Goal: Communication & Community: Answer question/provide support

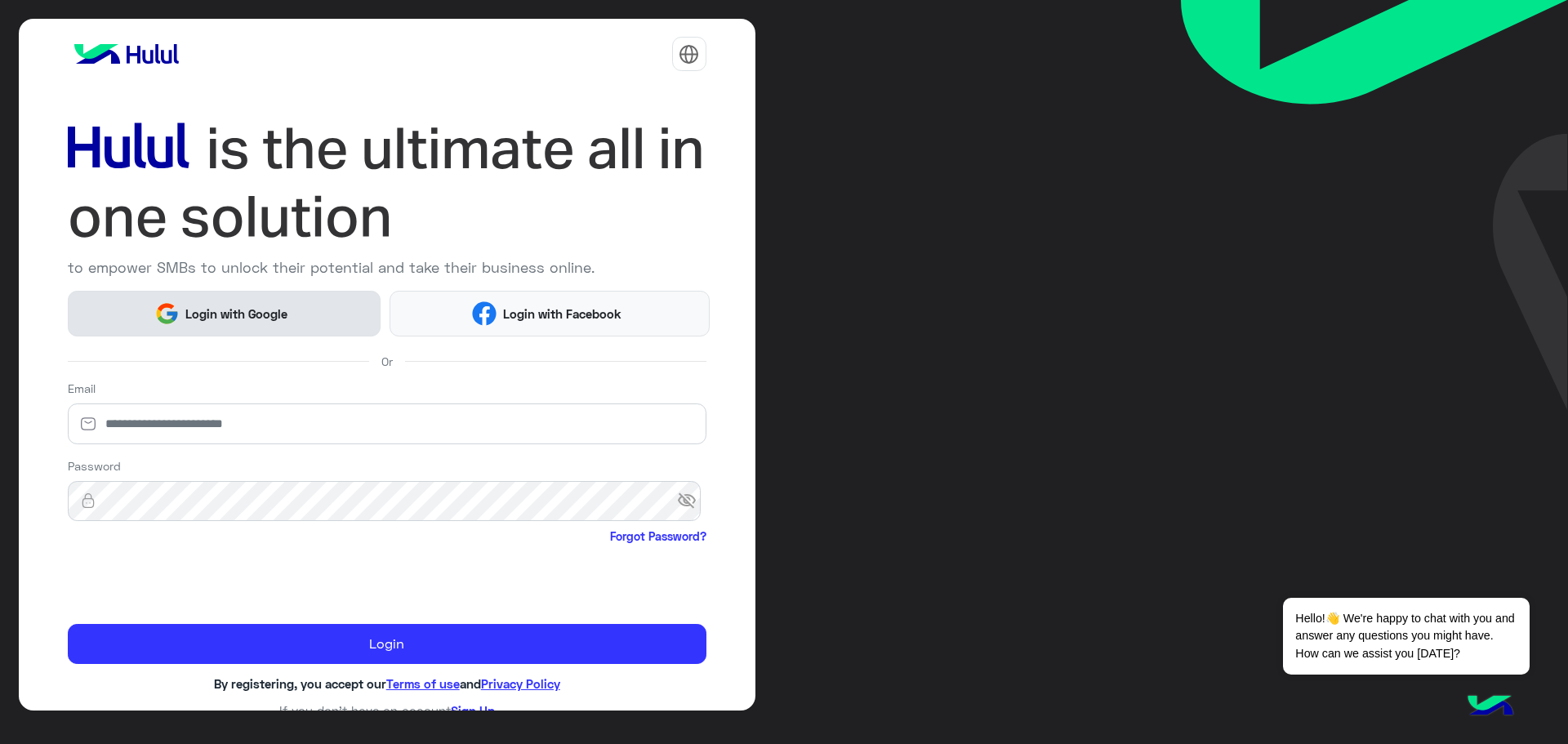
click at [255, 308] on span "Login with Google" at bounding box center [237, 313] width 114 height 18
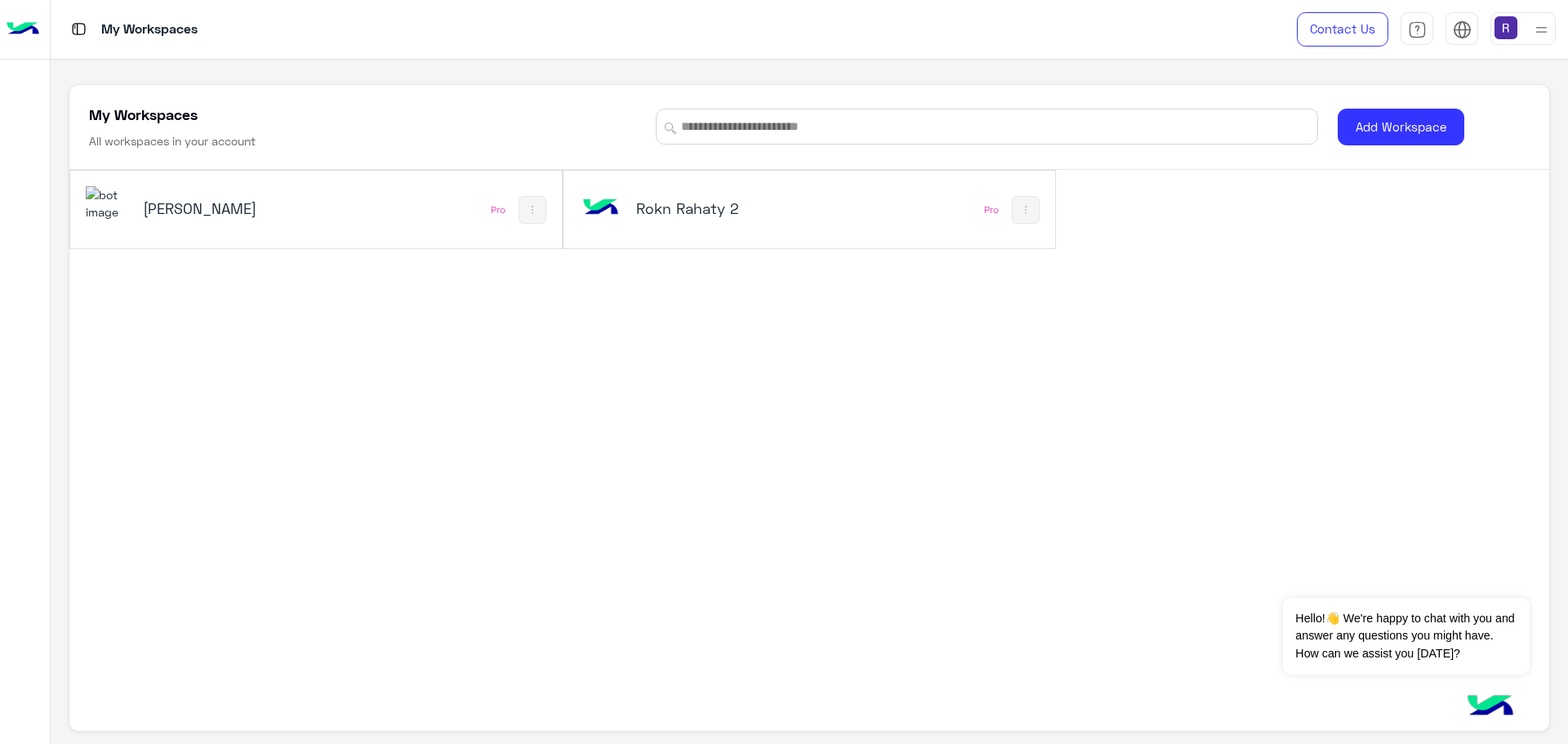
click at [202, 201] on h5 "[PERSON_NAME]" at bounding box center [226, 208] width 166 height 19
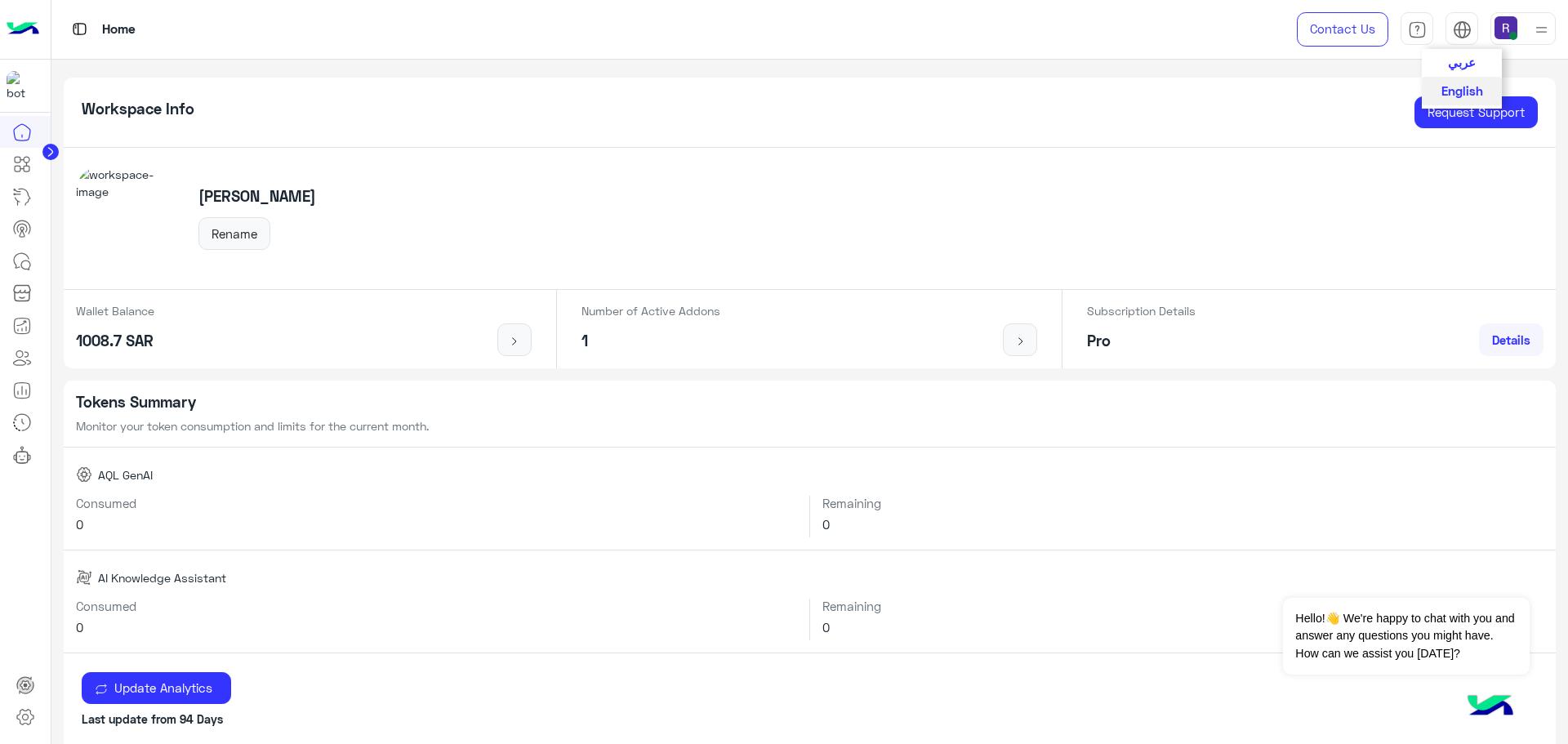
click at [1480, 68] on button "عربي" at bounding box center [1462, 63] width 80 height 28
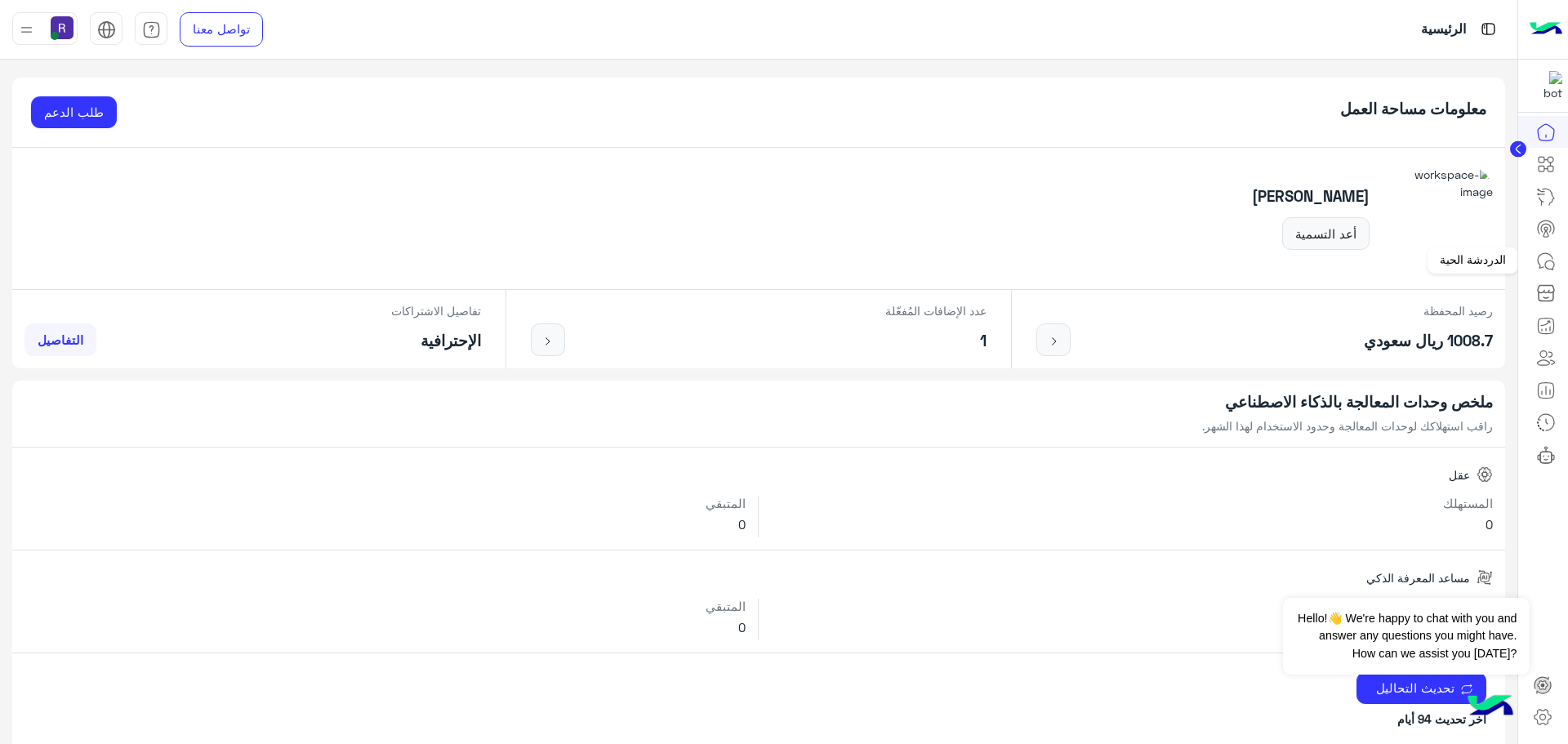
click at [1541, 265] on icon at bounding box center [1545, 260] width 15 height 15
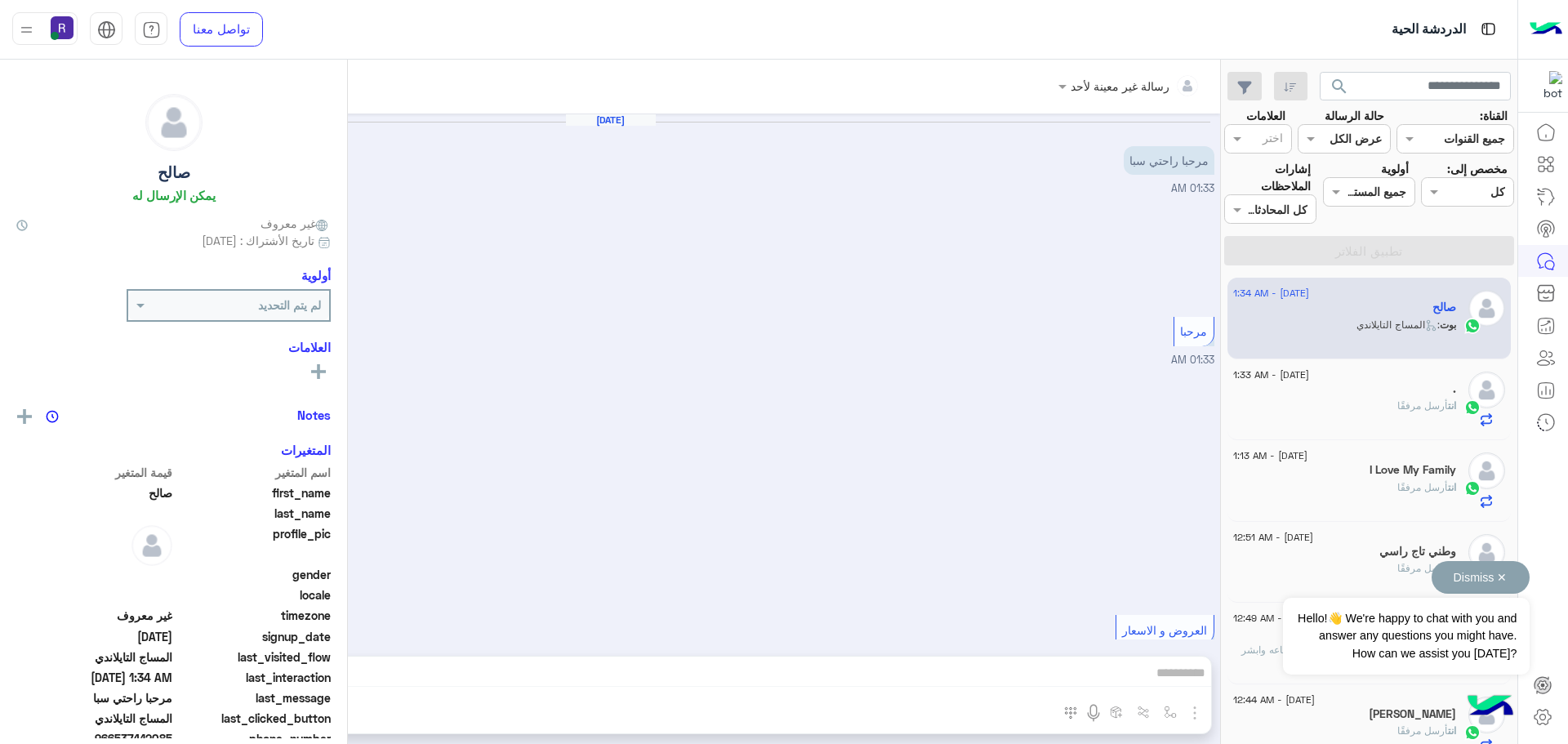
scroll to position [433, 0]
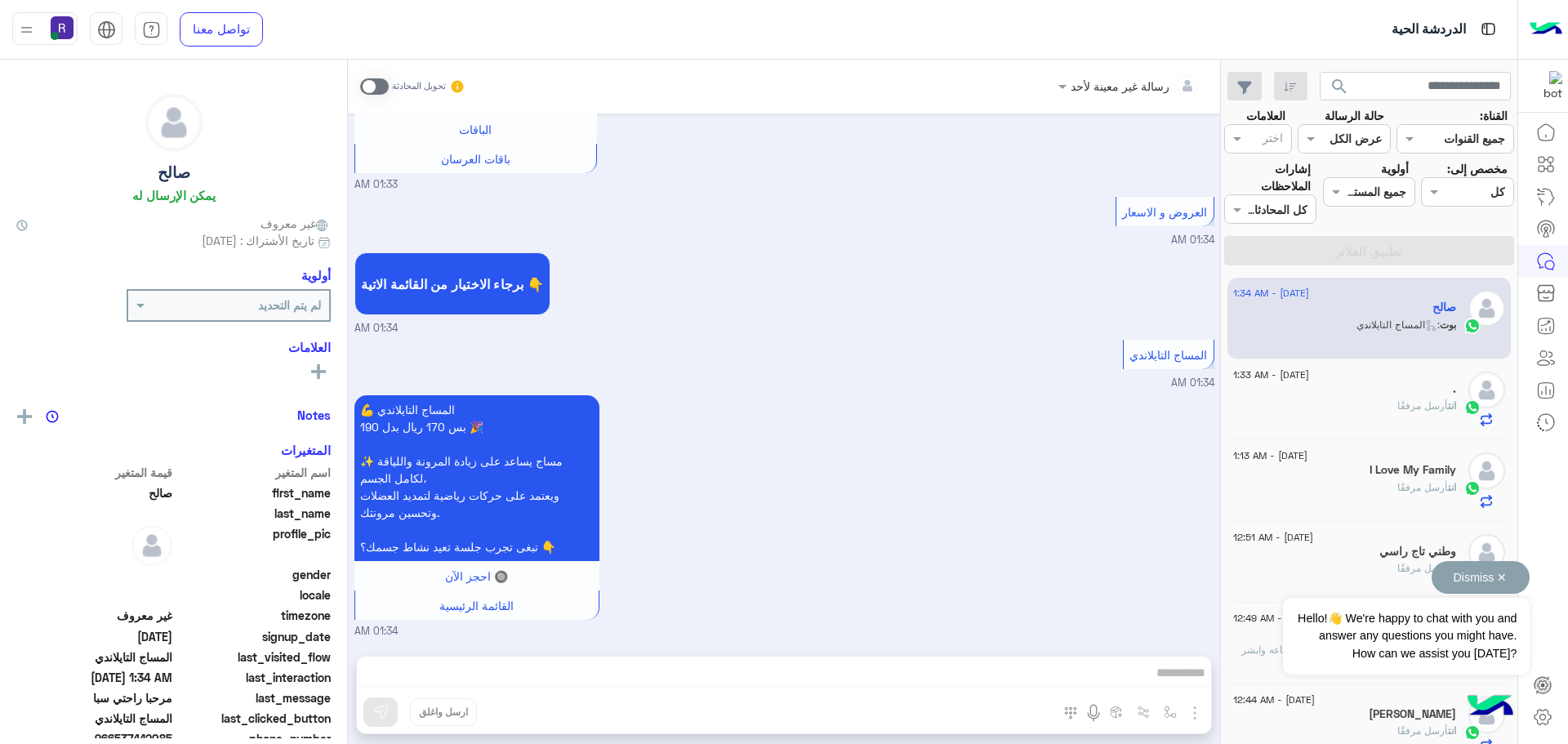
click at [1508, 573] on button "Dismiss ✕" at bounding box center [1481, 578] width 98 height 33
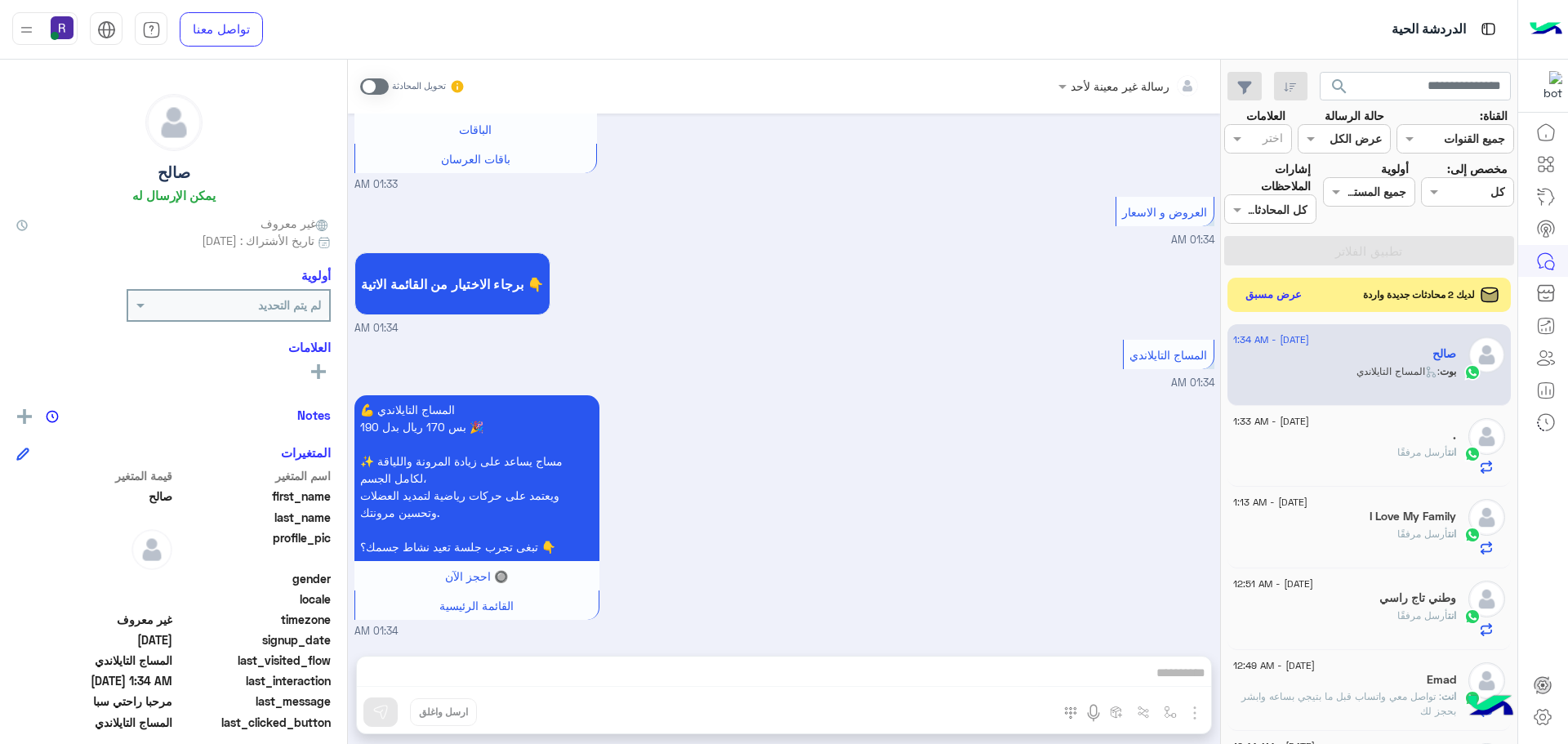
click at [1264, 299] on button "عرض مسبق" at bounding box center [1274, 295] width 69 height 22
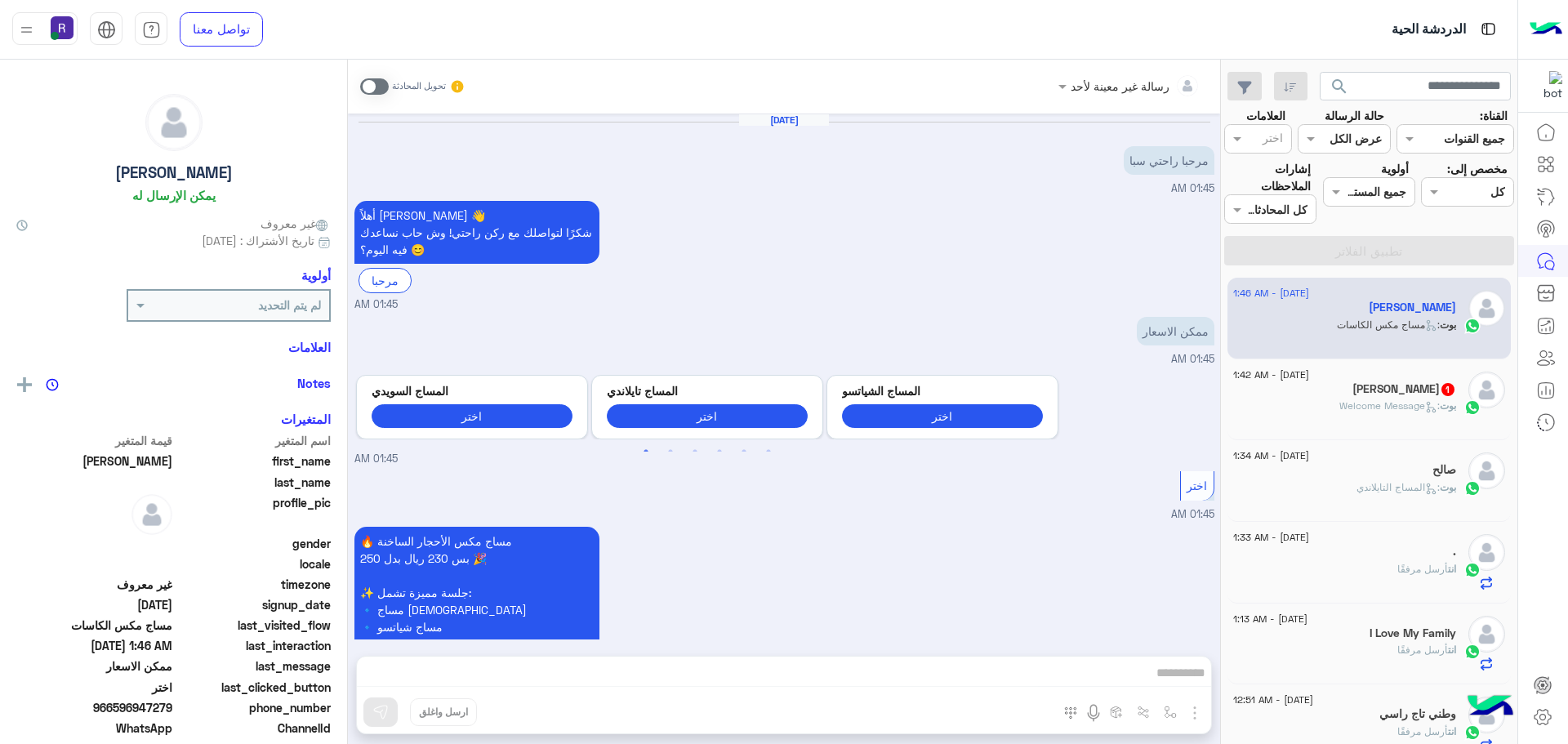
scroll to position [1230, 0]
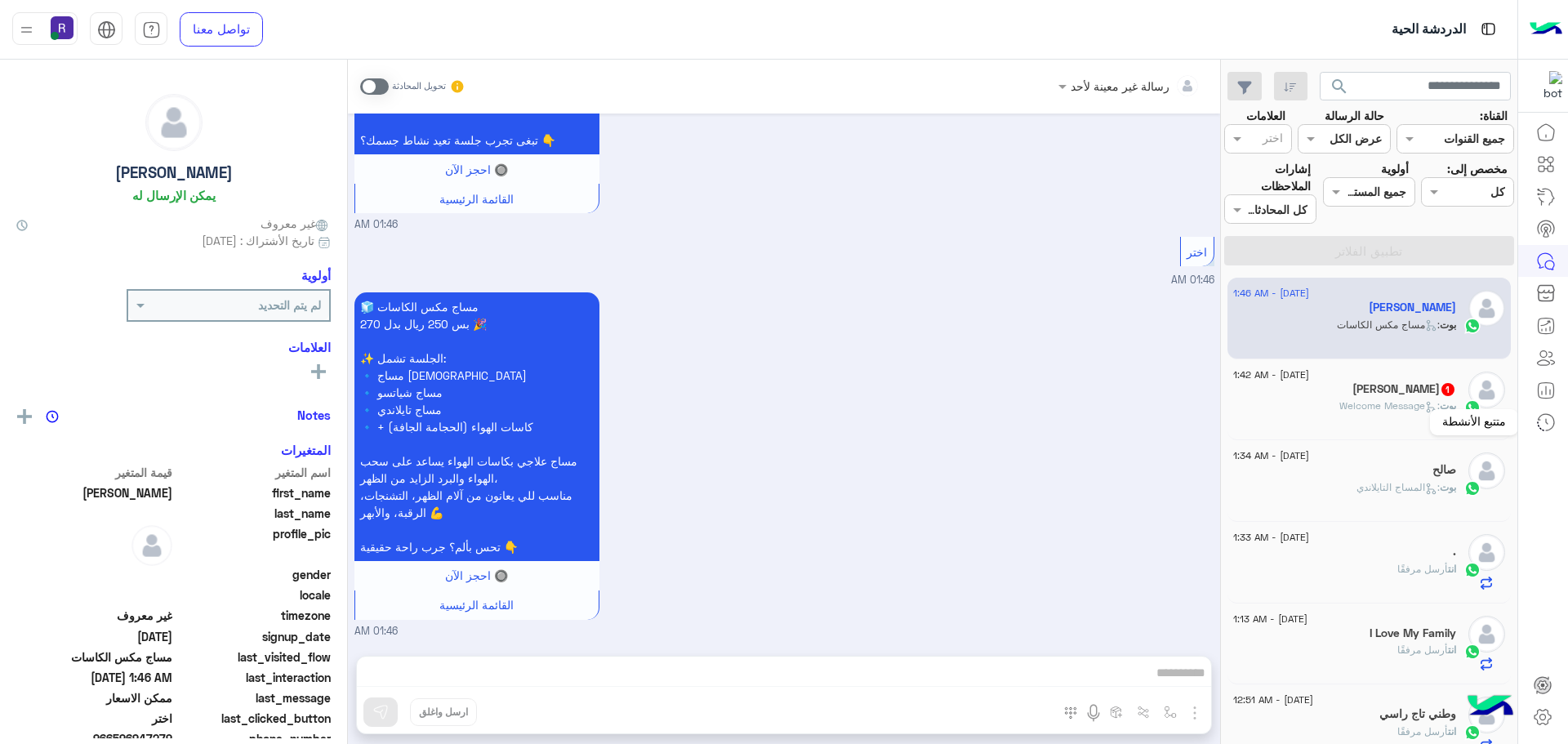
click at [1522, 432] on div at bounding box center [1544, 422] width 50 height 33
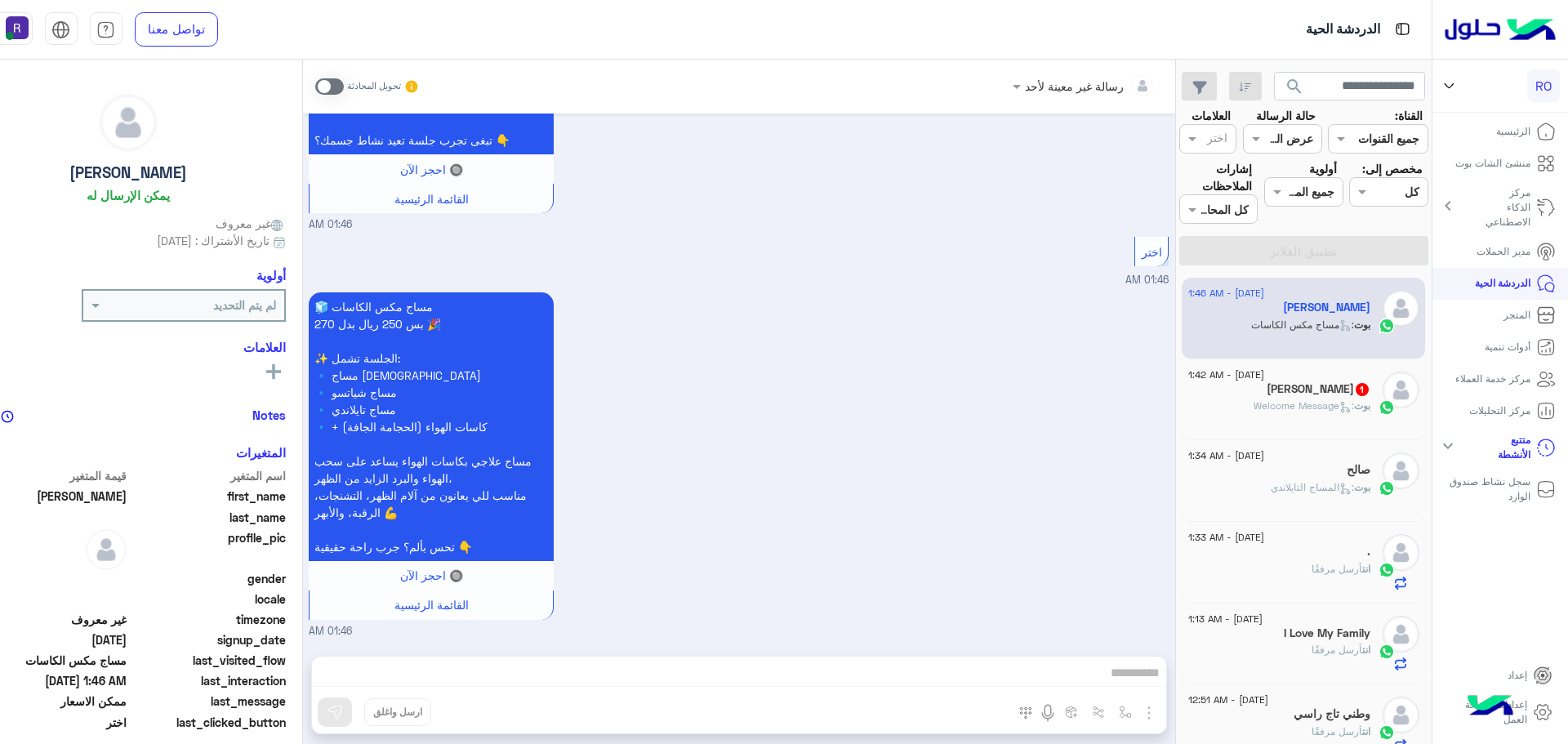
click at [1443, 374] on link "مركز خدمة العملاء" at bounding box center [1506, 379] width 126 height 32
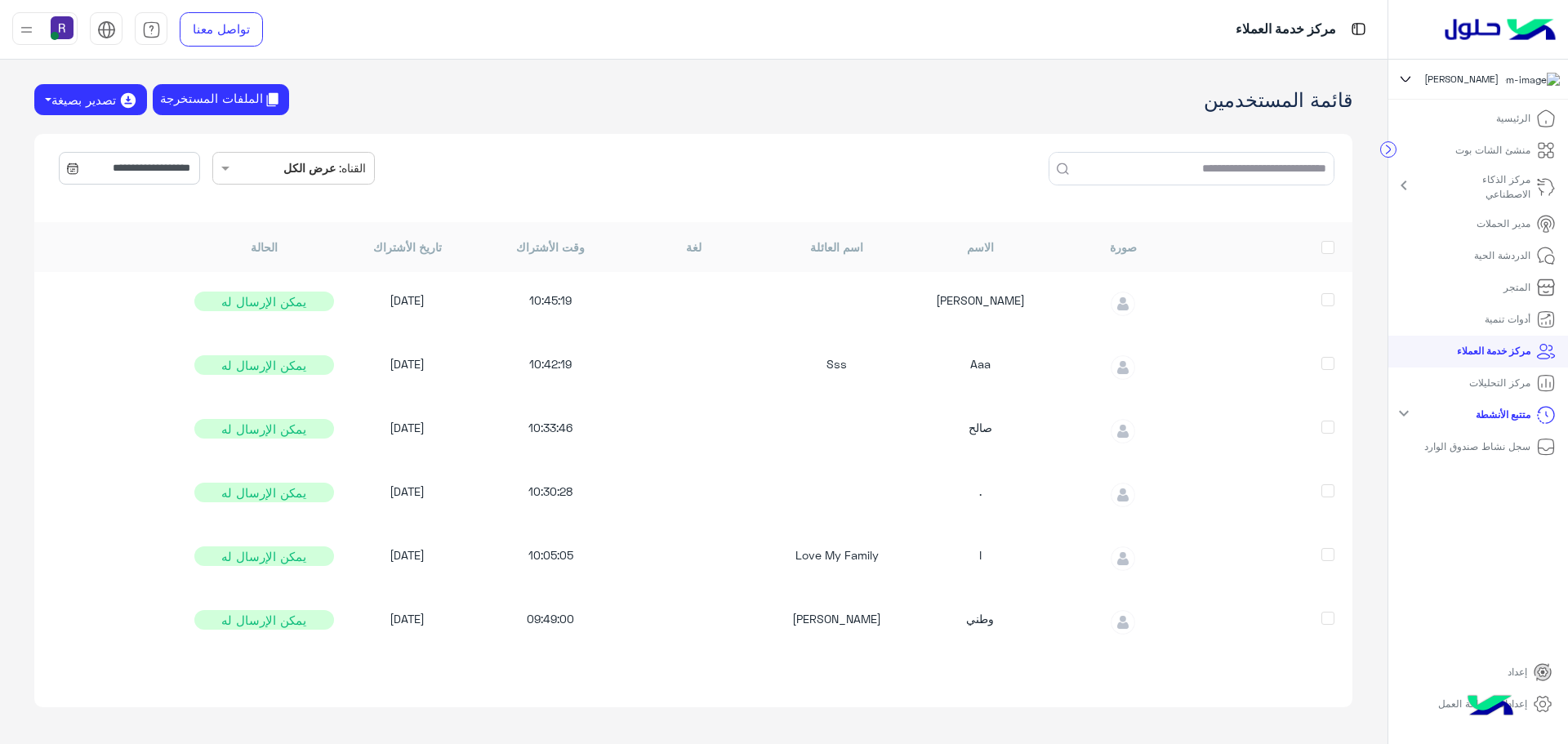
click at [1405, 77] on icon at bounding box center [1405, 79] width 18 height 19
click at [1496, 263] on p "الدردشة الحية" at bounding box center [1502, 255] width 56 height 15
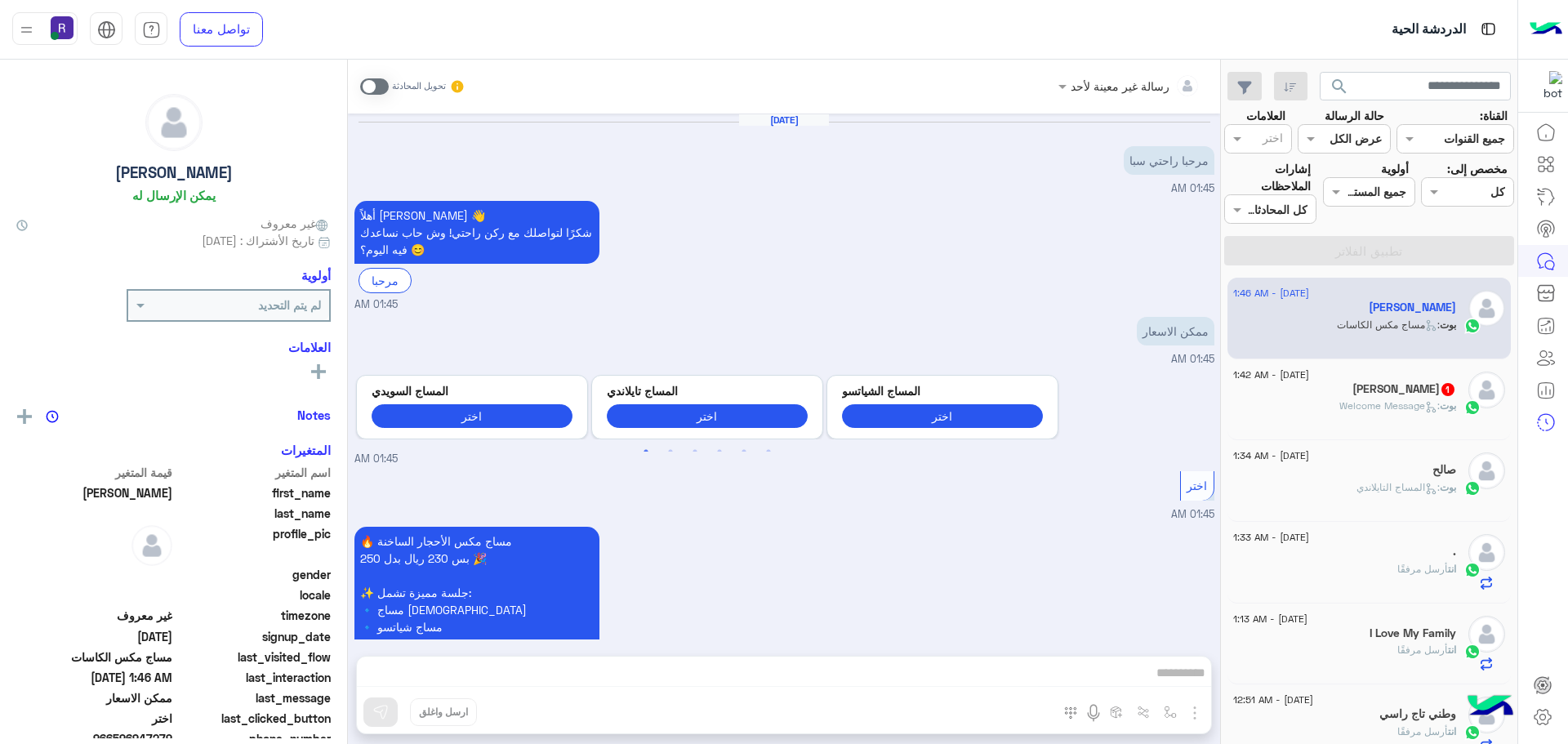
scroll to position [1636, 0]
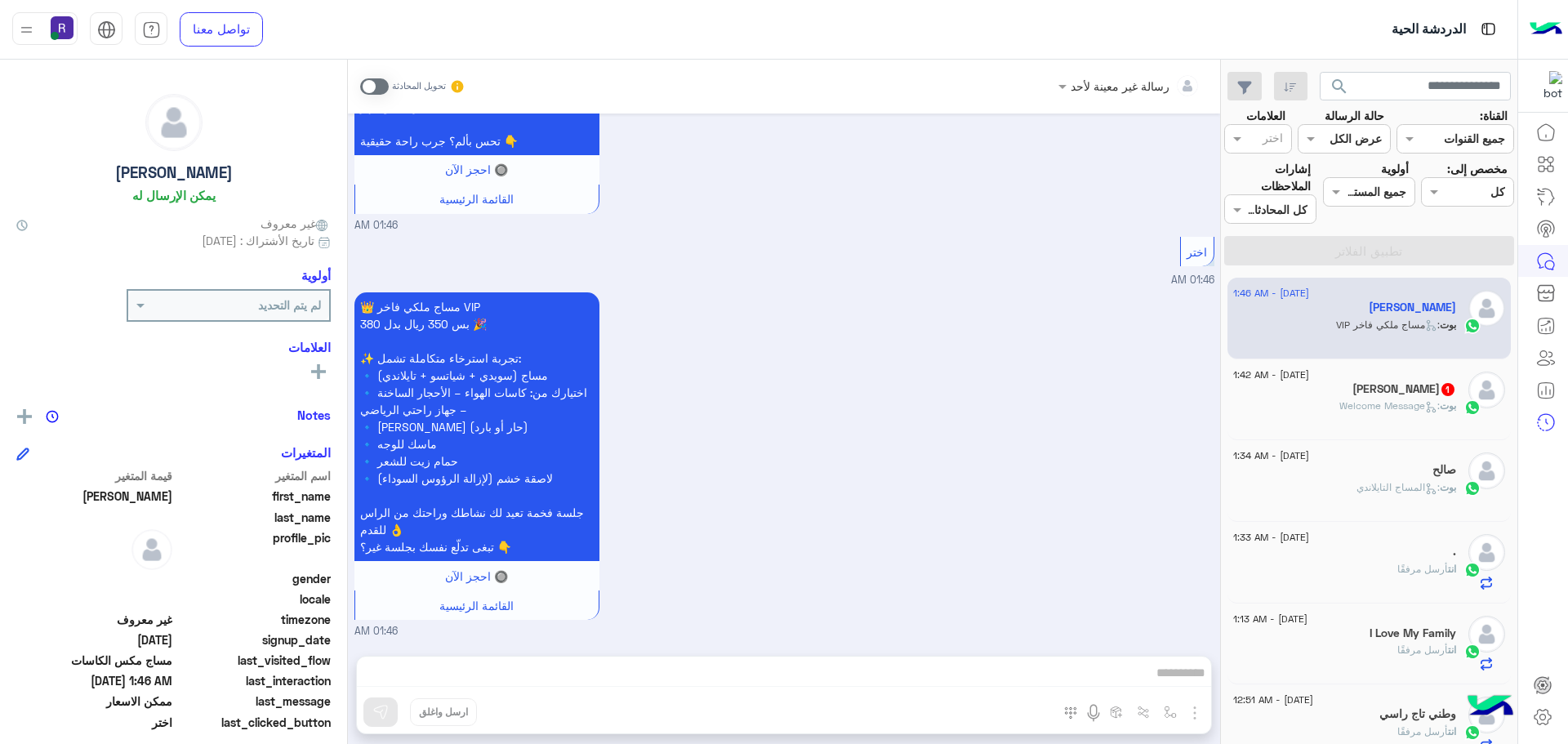
click at [1380, 432] on div "[DATE] - 1:42 AM Aaa Sss 1 بوت : Welcome Message" at bounding box center [1371, 400] width 285 height 81
click at [1385, 411] on span ": Welcome Message" at bounding box center [1390, 405] width 101 height 13
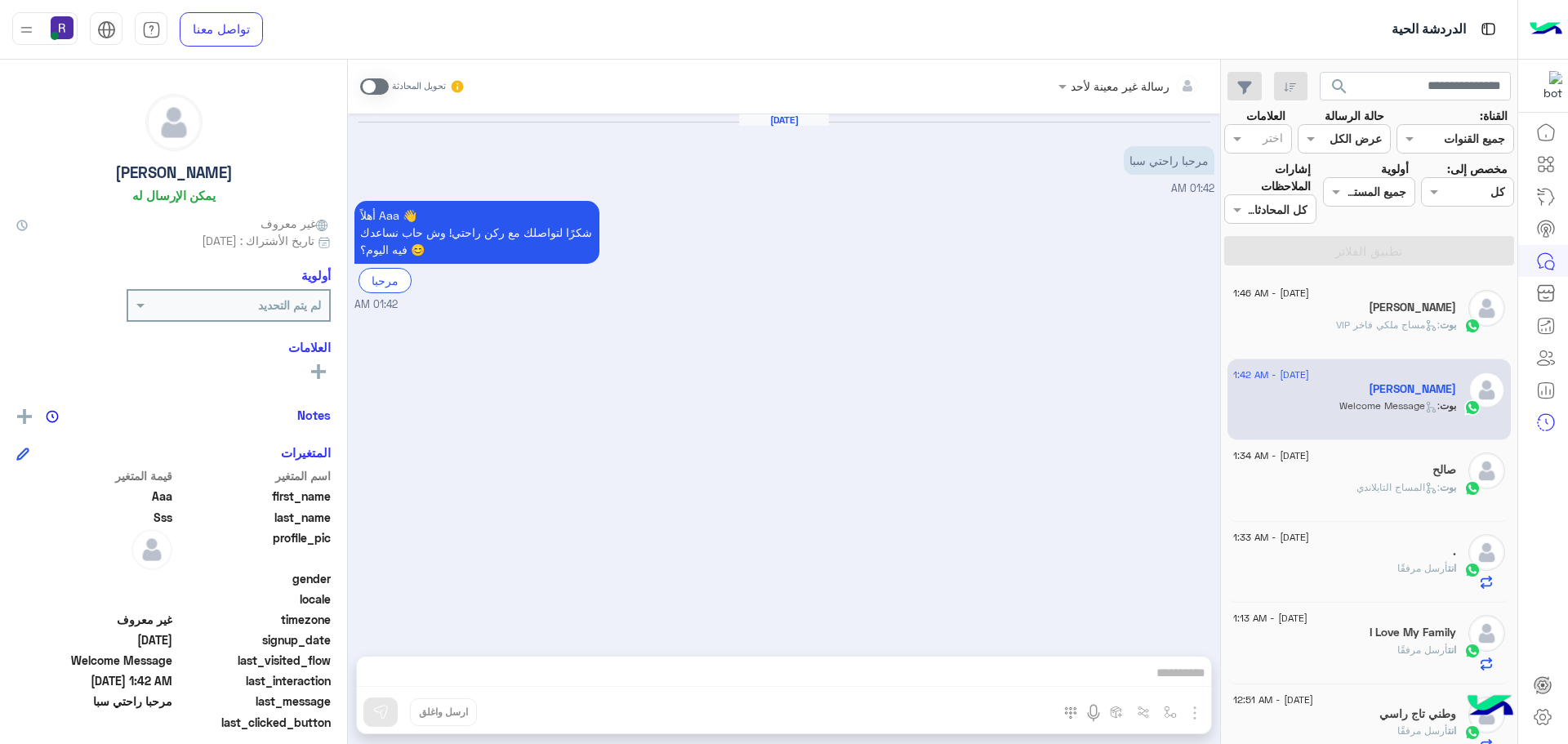
click at [377, 92] on span at bounding box center [375, 86] width 29 height 16
click at [1192, 714] on img "button" at bounding box center [1195, 713] width 19 height 19
click at [1160, 677] on span "الصور" at bounding box center [1163, 676] width 30 height 18
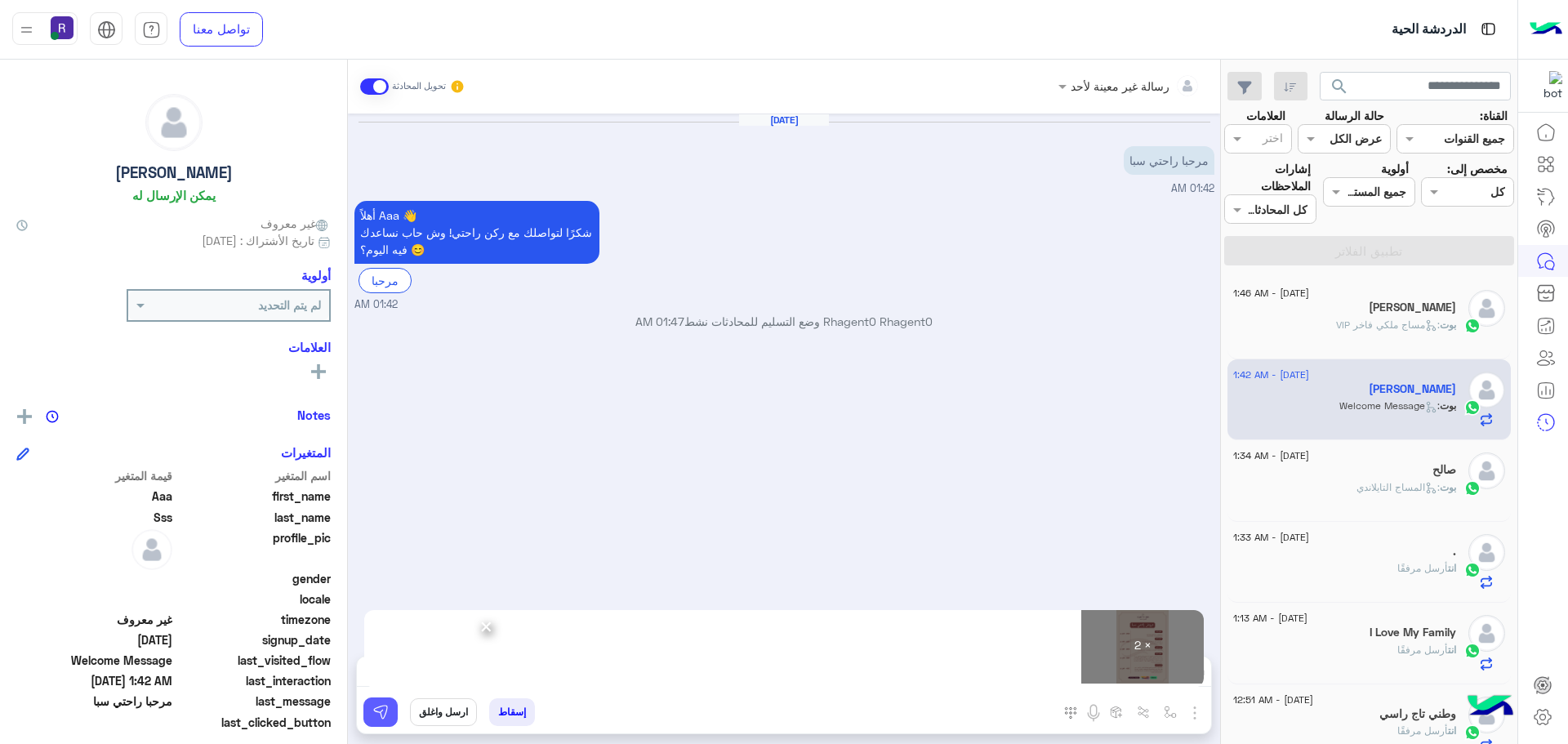
click at [385, 712] on img at bounding box center [380, 712] width 16 height 16
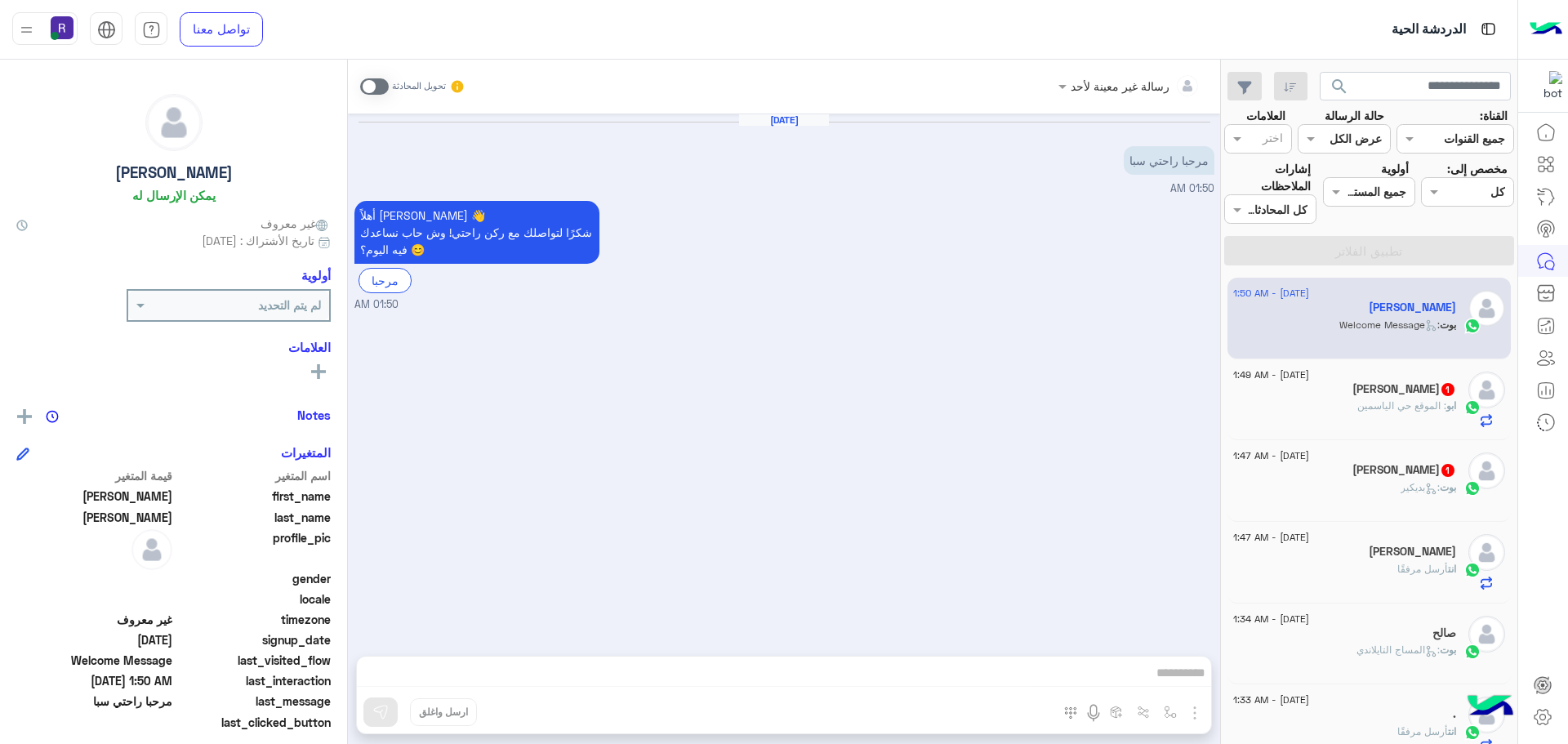
click at [354, 81] on div "رسالة غير معينة لأحد تحويل المحادثة" at bounding box center [784, 87] width 872 height 54
click at [361, 84] on span at bounding box center [375, 86] width 29 height 16
click at [1196, 718] on img "button" at bounding box center [1195, 713] width 19 height 19
click at [1185, 670] on img at bounding box center [1191, 676] width 14 height 18
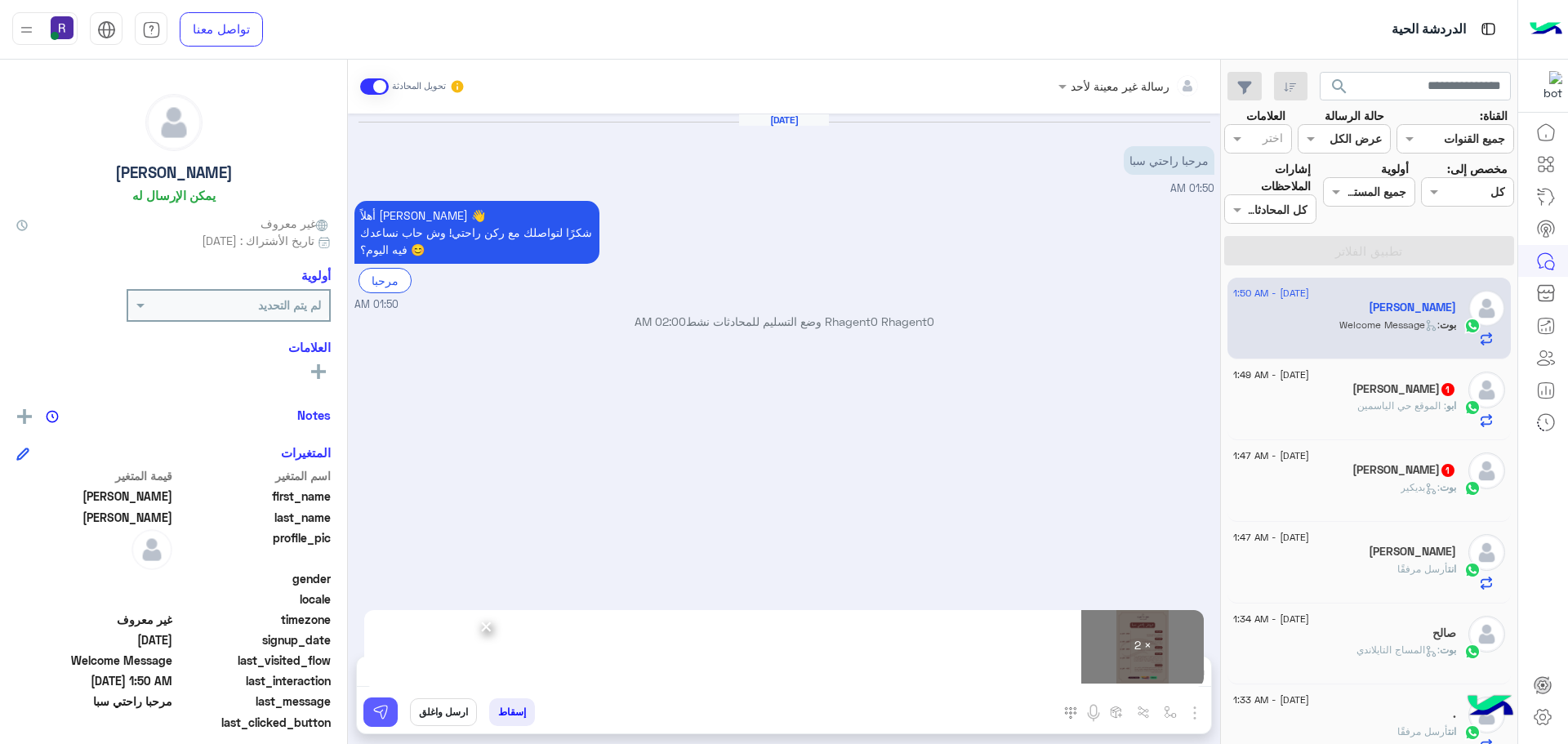
click at [388, 714] on img at bounding box center [380, 712] width 16 height 16
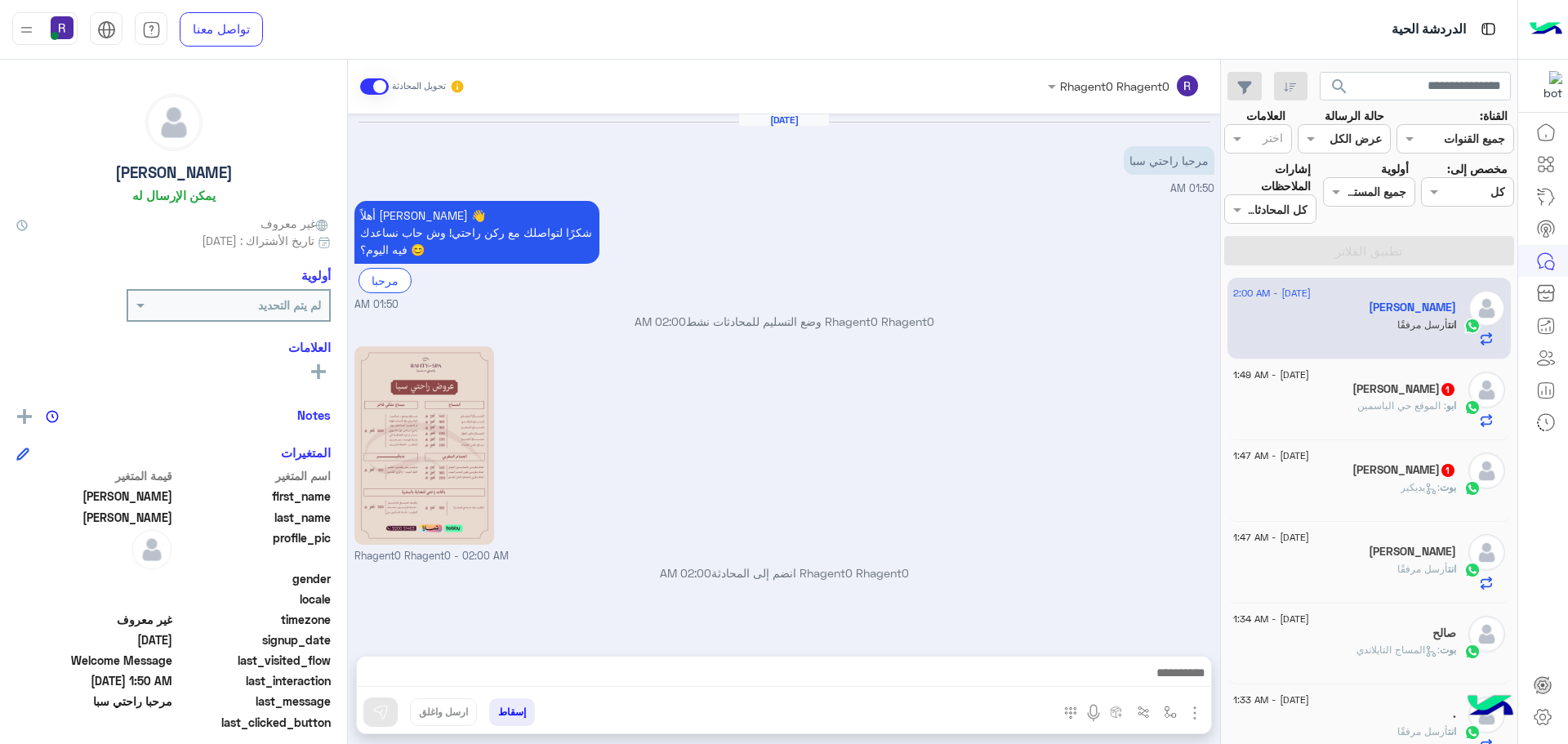
scroll to position [176, 0]
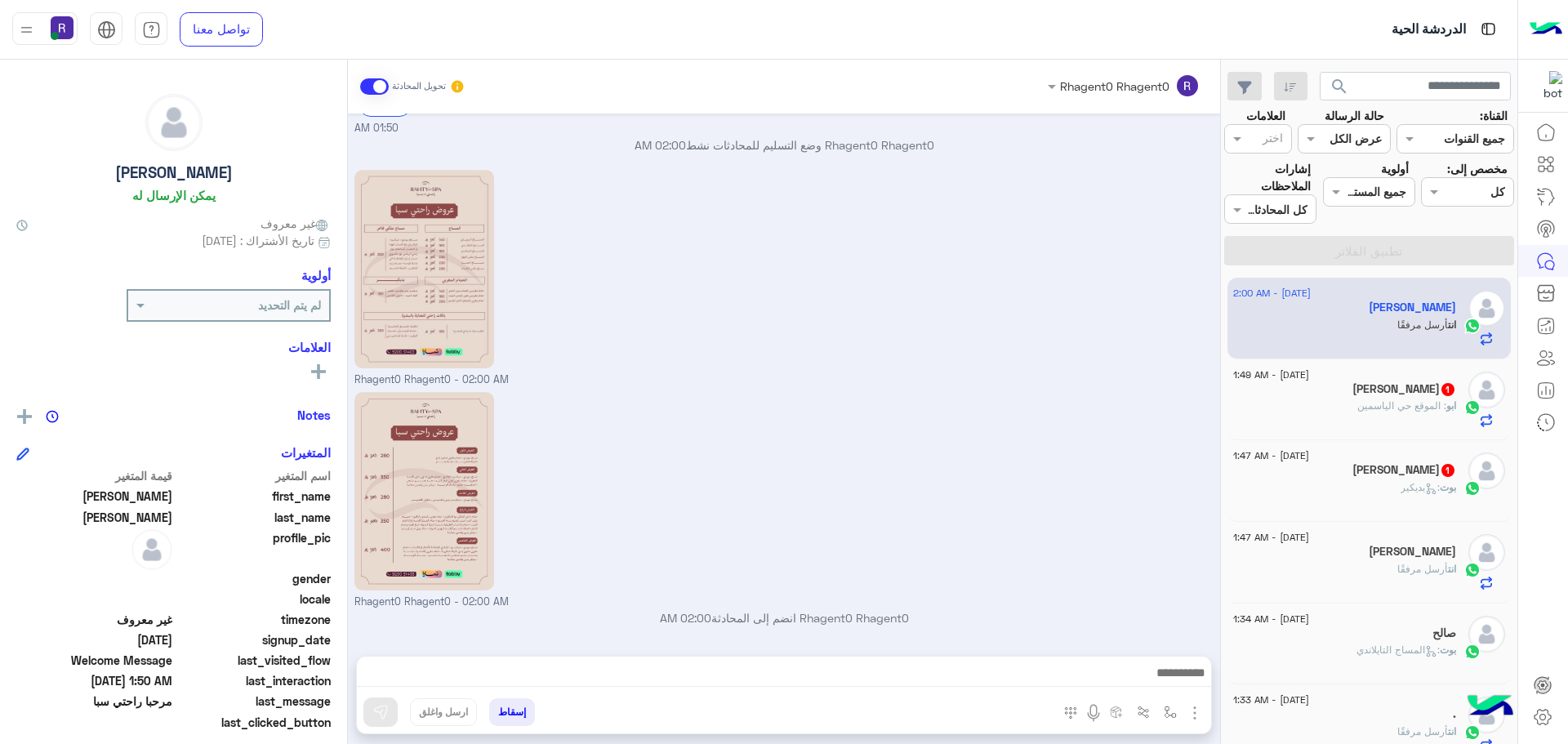
click at [1431, 400] on span ": الموقع حي الياسمين" at bounding box center [1402, 405] width 89 height 13
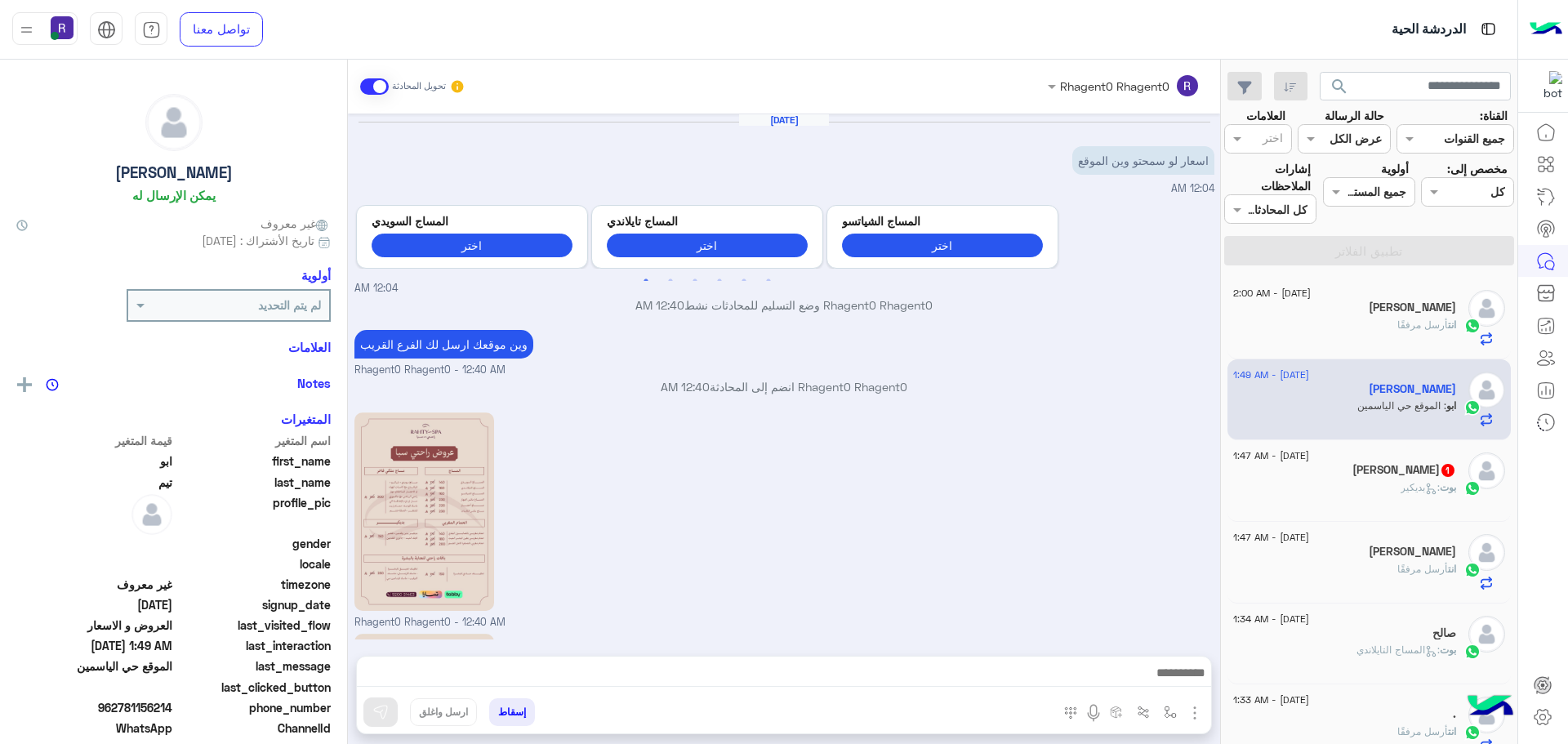
scroll to position [267, 0]
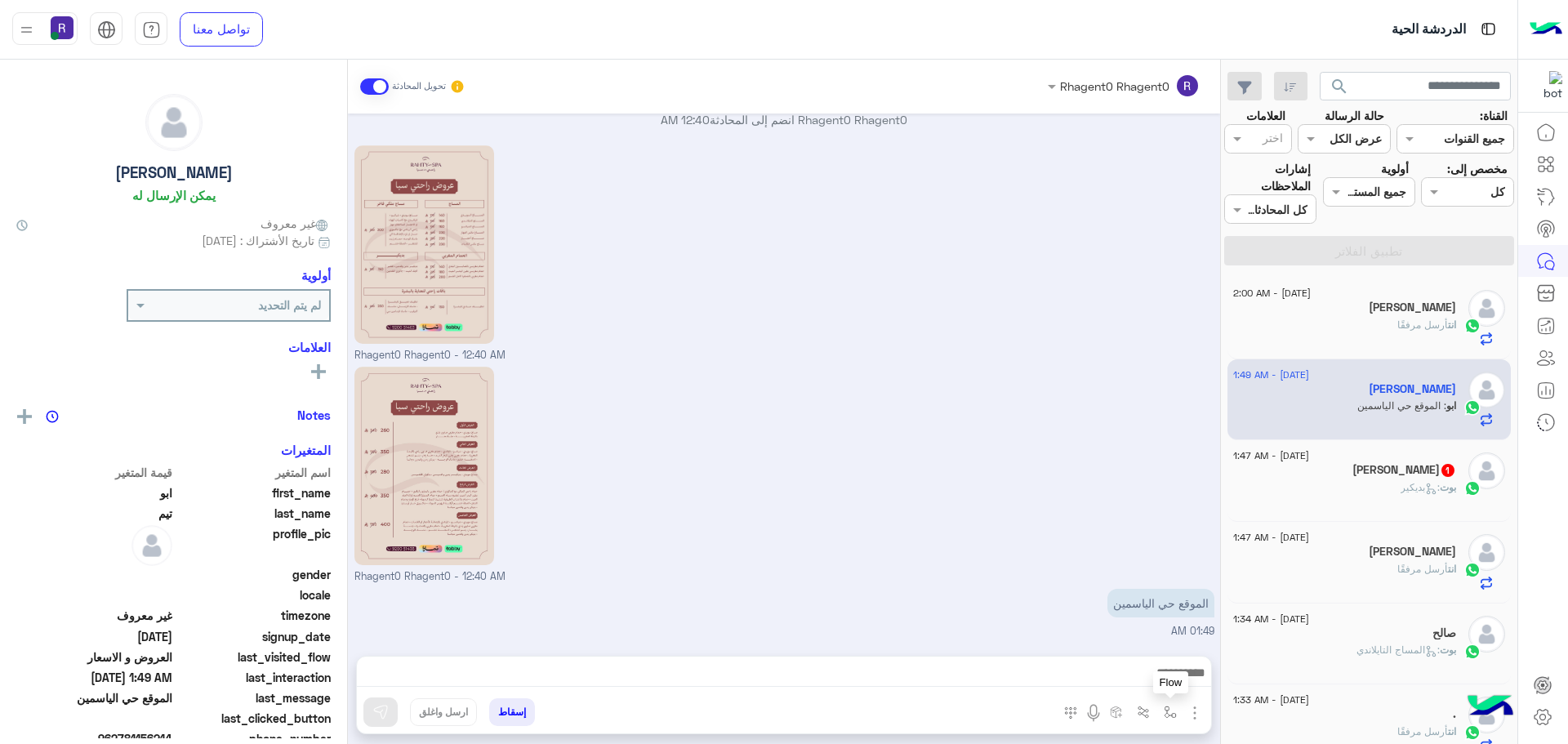
click at [1176, 710] on img "button" at bounding box center [1171, 712] width 14 height 14
click at [1149, 663] on div "أدخل اسم مجموعة الرسائل" at bounding box center [1098, 676] width 171 height 29
type input "*"
type input "*****"
click at [1149, 647] on span "الجنادرية" at bounding box center [1153, 646] width 45 height 15
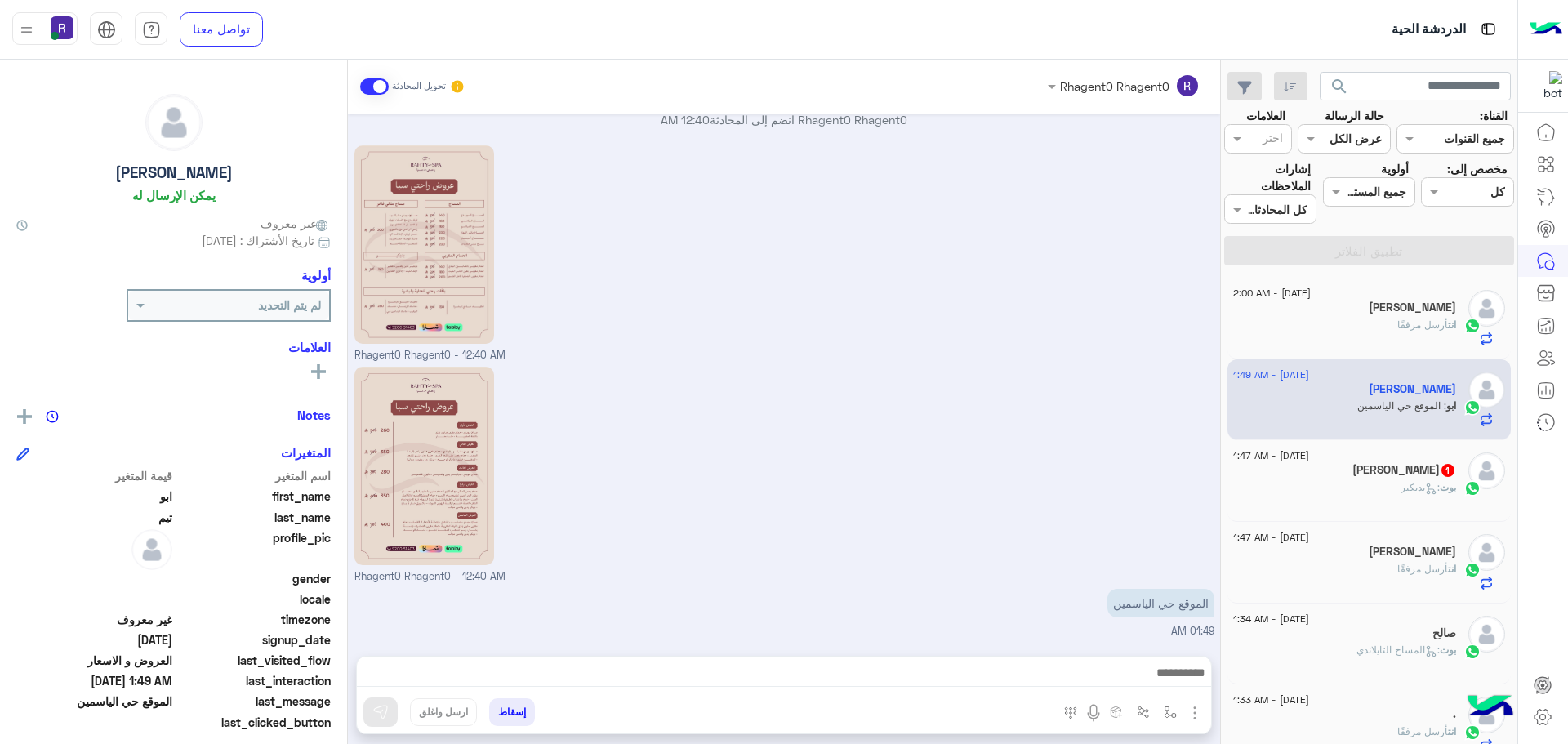
type textarea "*********"
click at [379, 704] on img at bounding box center [380, 712] width 16 height 16
click at [1170, 709] on img "button" at bounding box center [1171, 712] width 14 height 14
click at [1163, 671] on input "text" at bounding box center [1121, 676] width 110 height 18
type input "***"
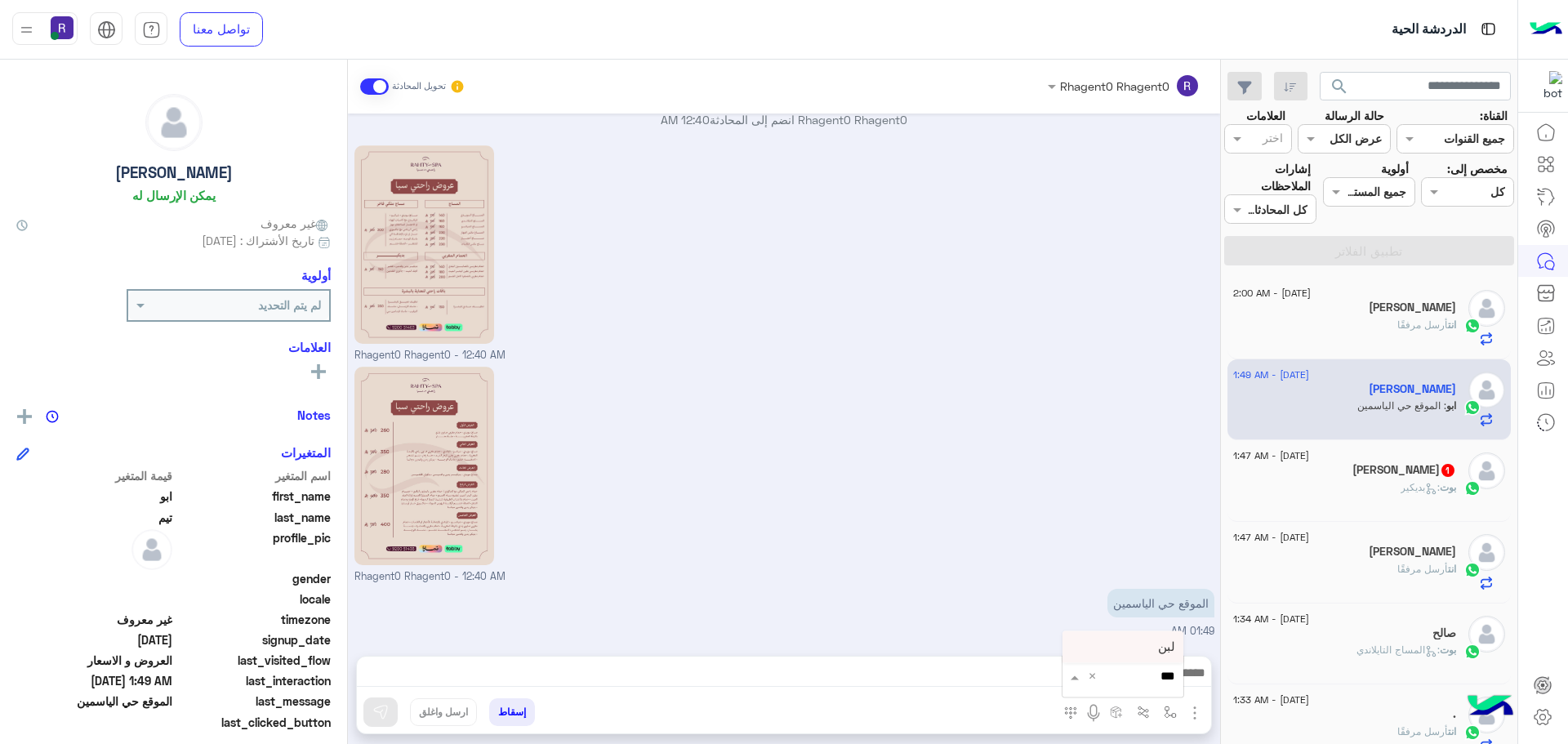
scroll to position [412, 0]
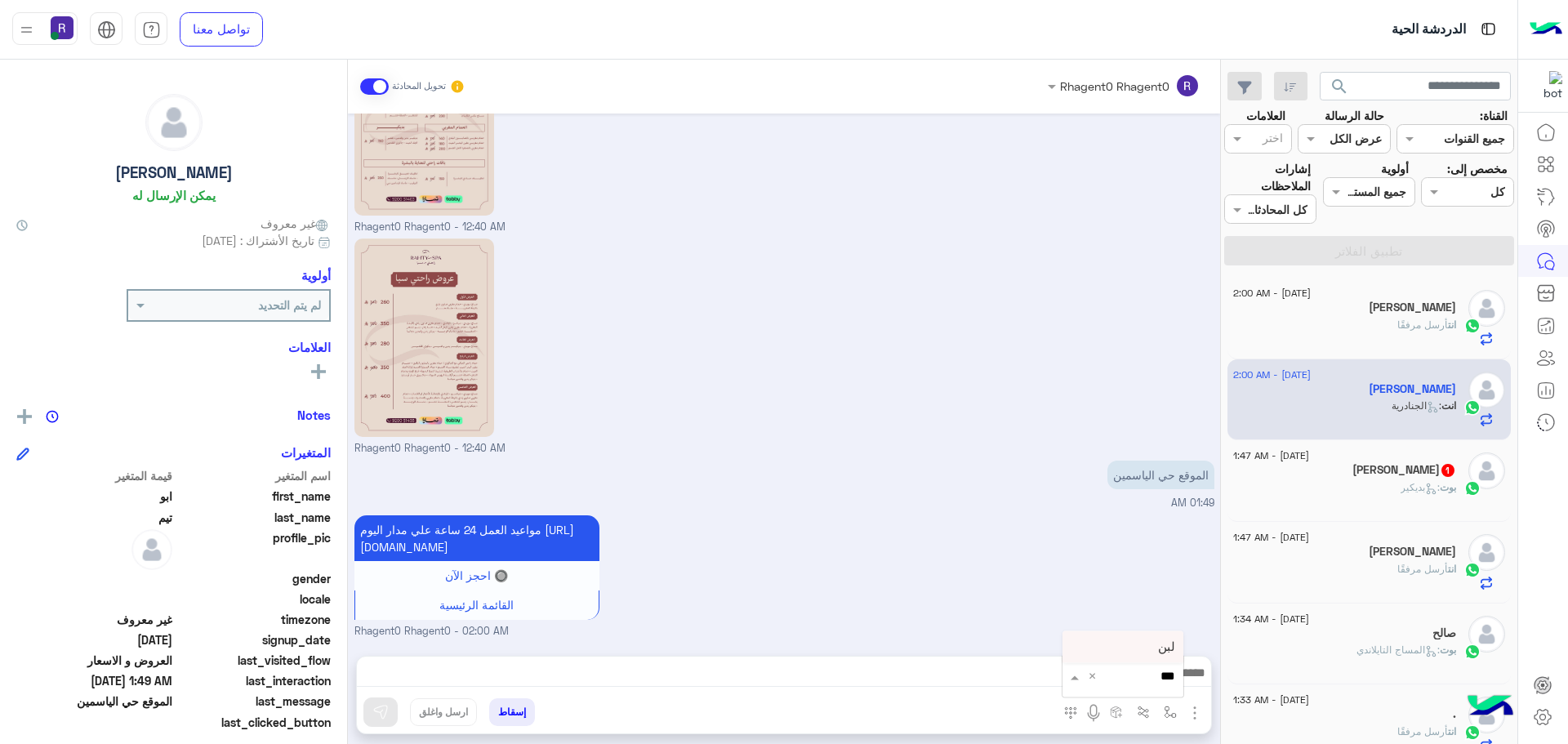
click at [1154, 640] on div "لبن" at bounding box center [1123, 646] width 121 height 32
type textarea "***"
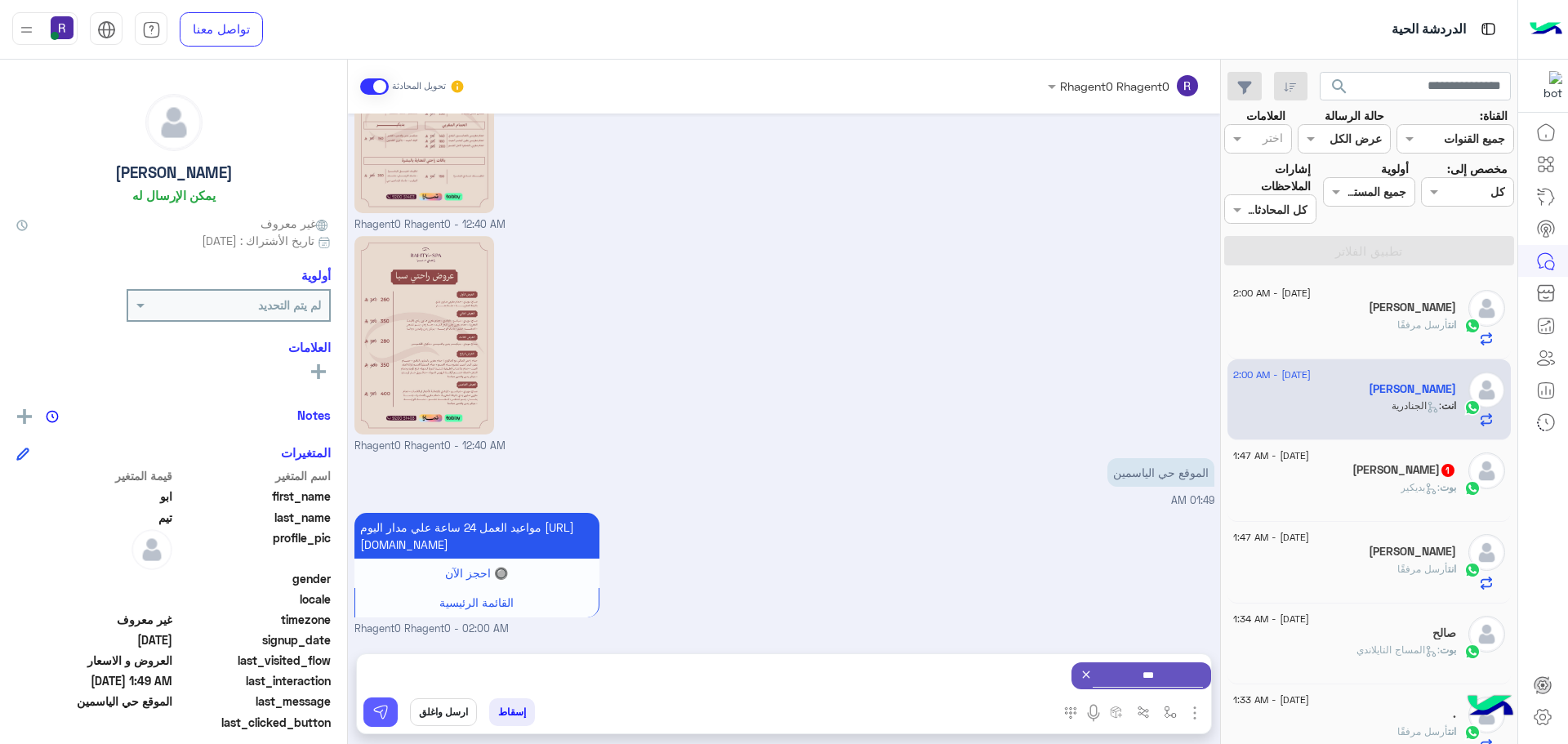
click at [373, 709] on img at bounding box center [380, 712] width 16 height 16
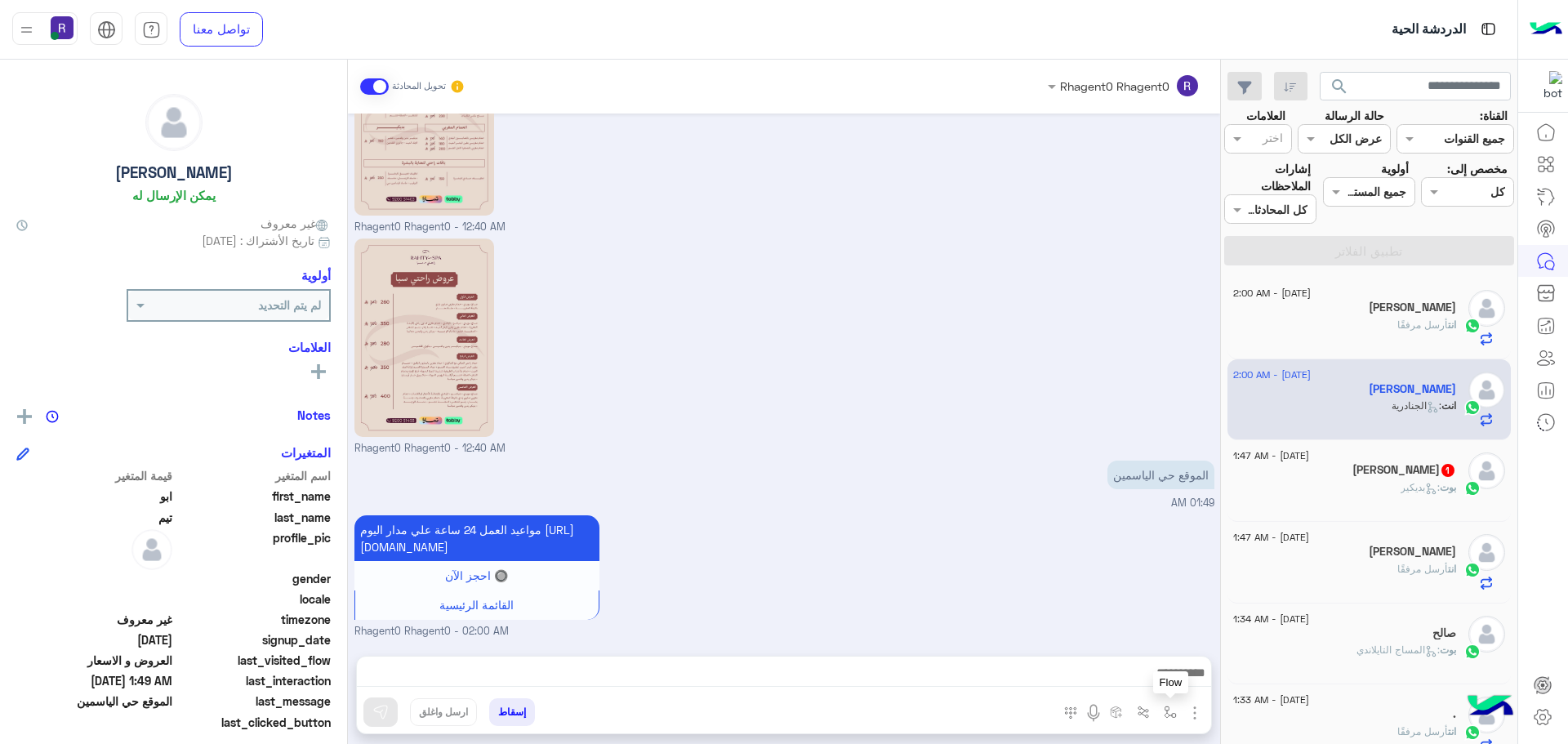
click at [1177, 716] on button "button" at bounding box center [1171, 712] width 27 height 27
click at [1145, 684] on div "أدخل اسم مجموعة الرسائل" at bounding box center [1104, 676] width 143 height 18
type input "*****"
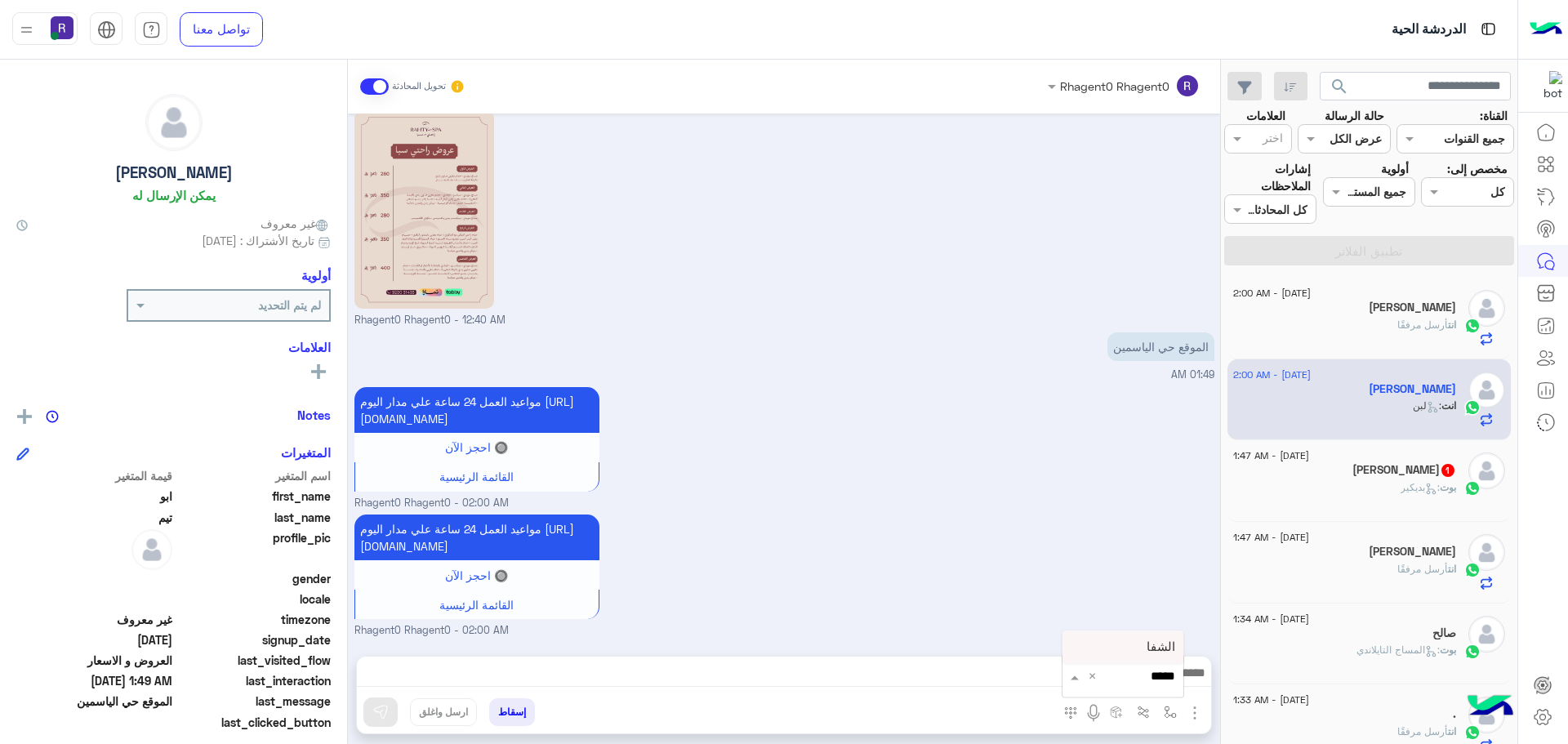
click at [1160, 634] on div "الشفا" at bounding box center [1123, 646] width 121 height 32
type textarea "*****"
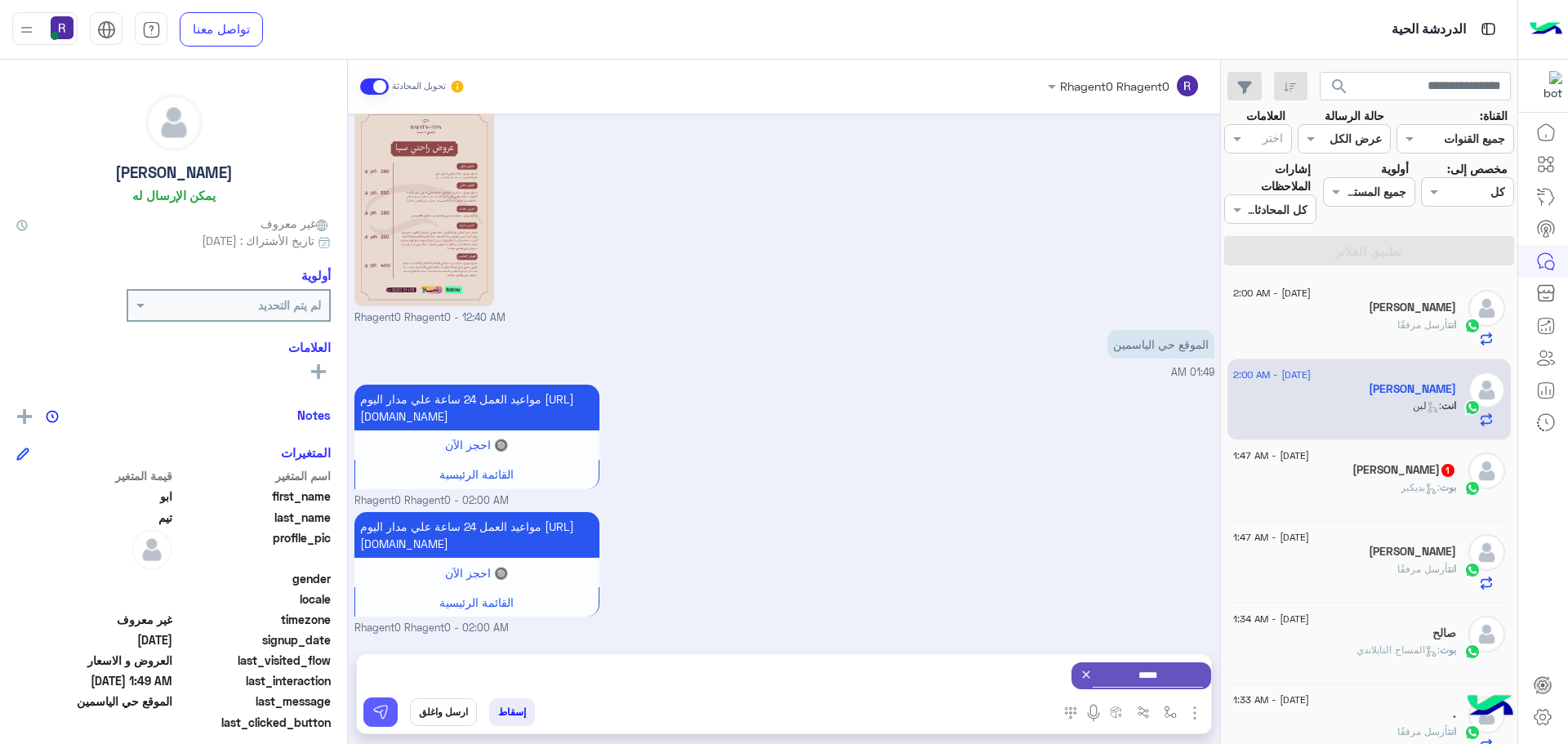
click at [391, 709] on button at bounding box center [380, 712] width 34 height 29
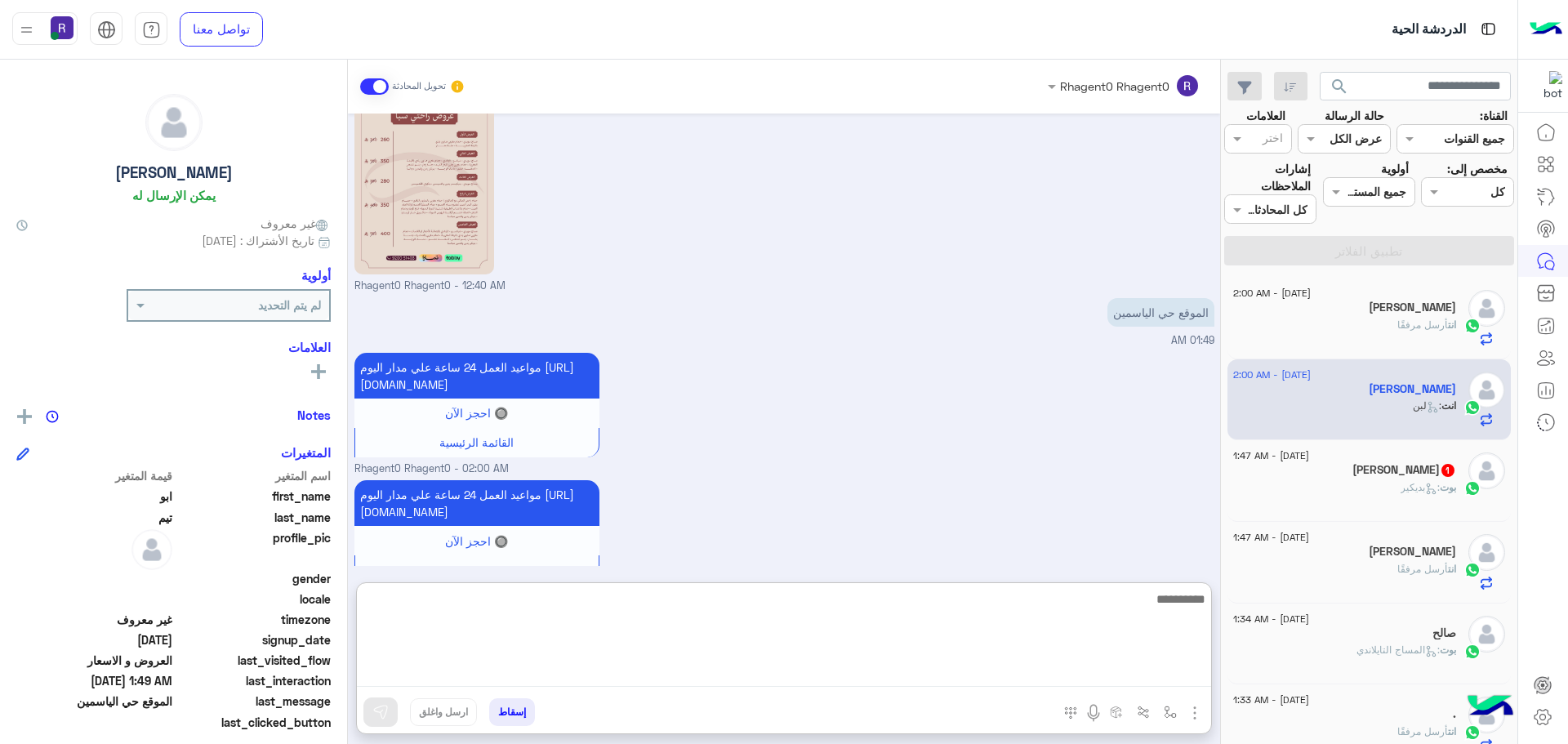
click at [1076, 673] on textarea at bounding box center [784, 638] width 855 height 98
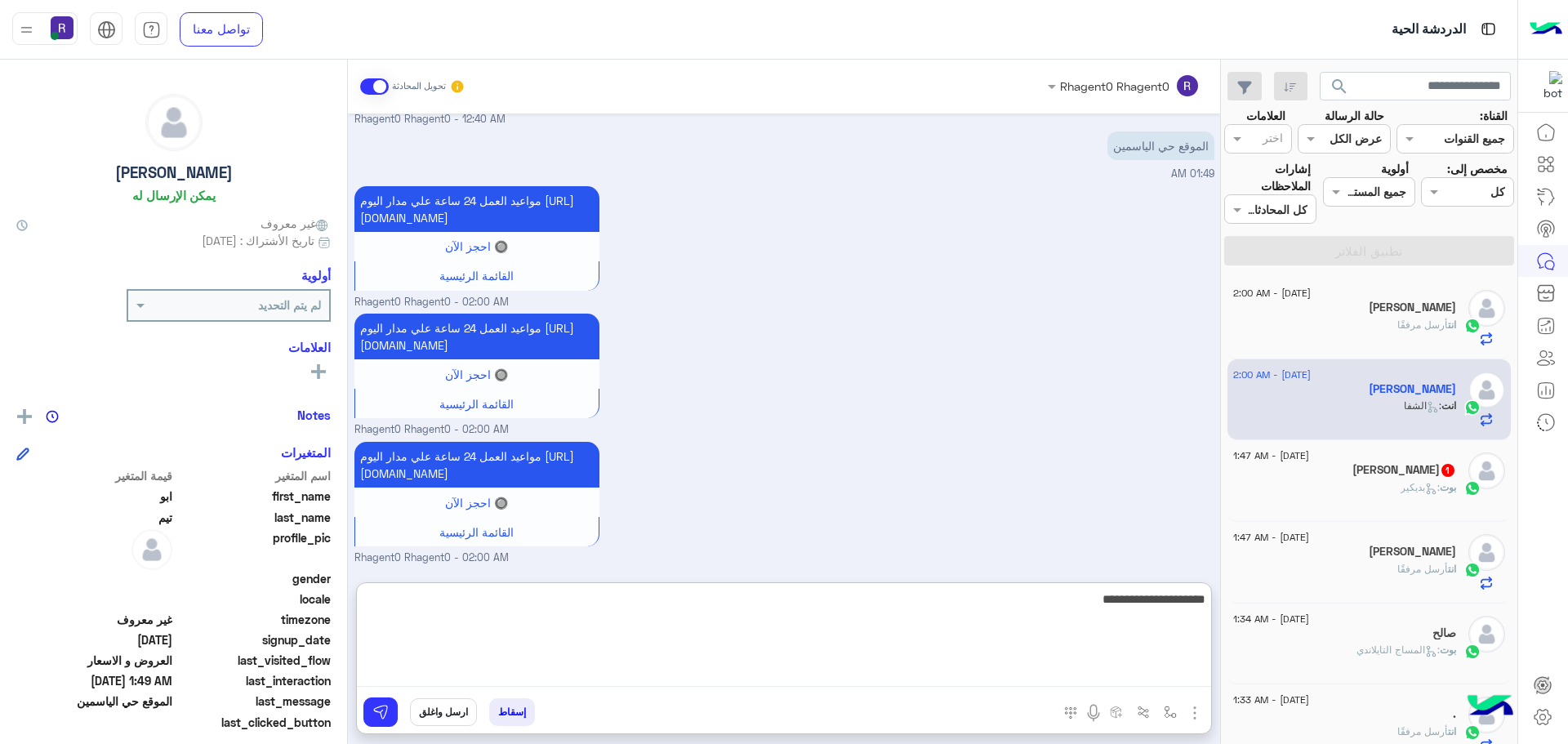
type textarea "**********"
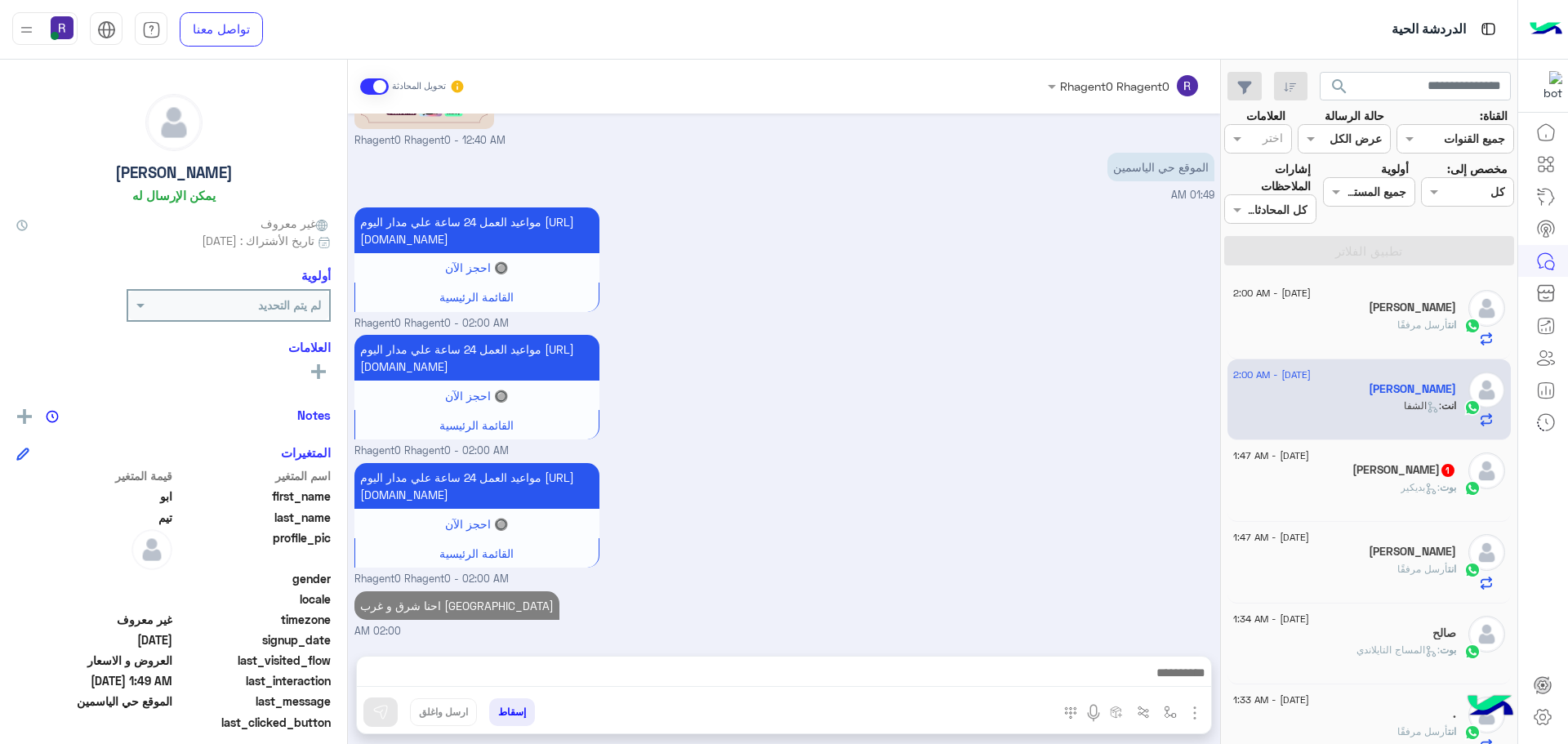
click at [1340, 481] on div "بوت : بديكير" at bounding box center [1344, 494] width 223 height 29
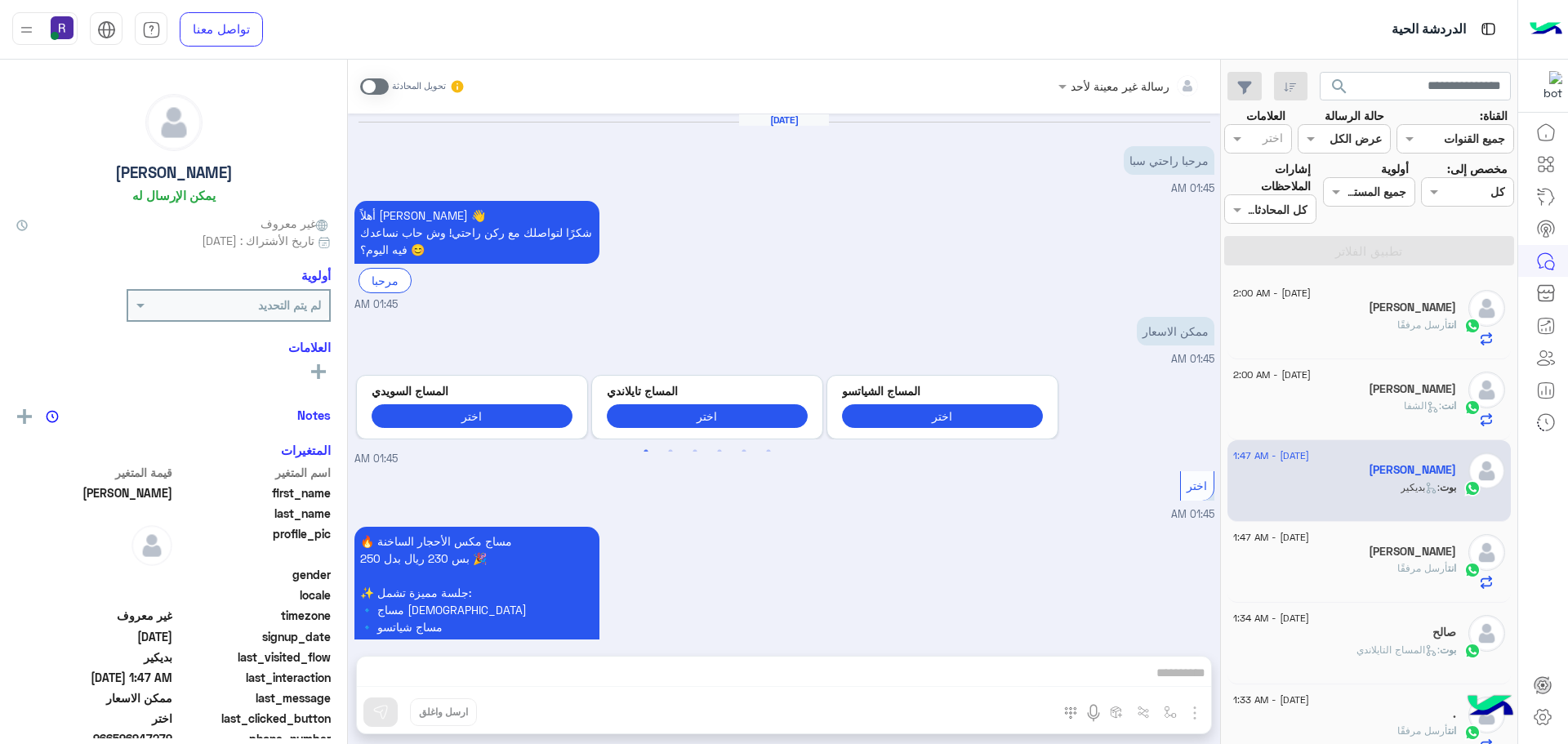
scroll to position [1991, 0]
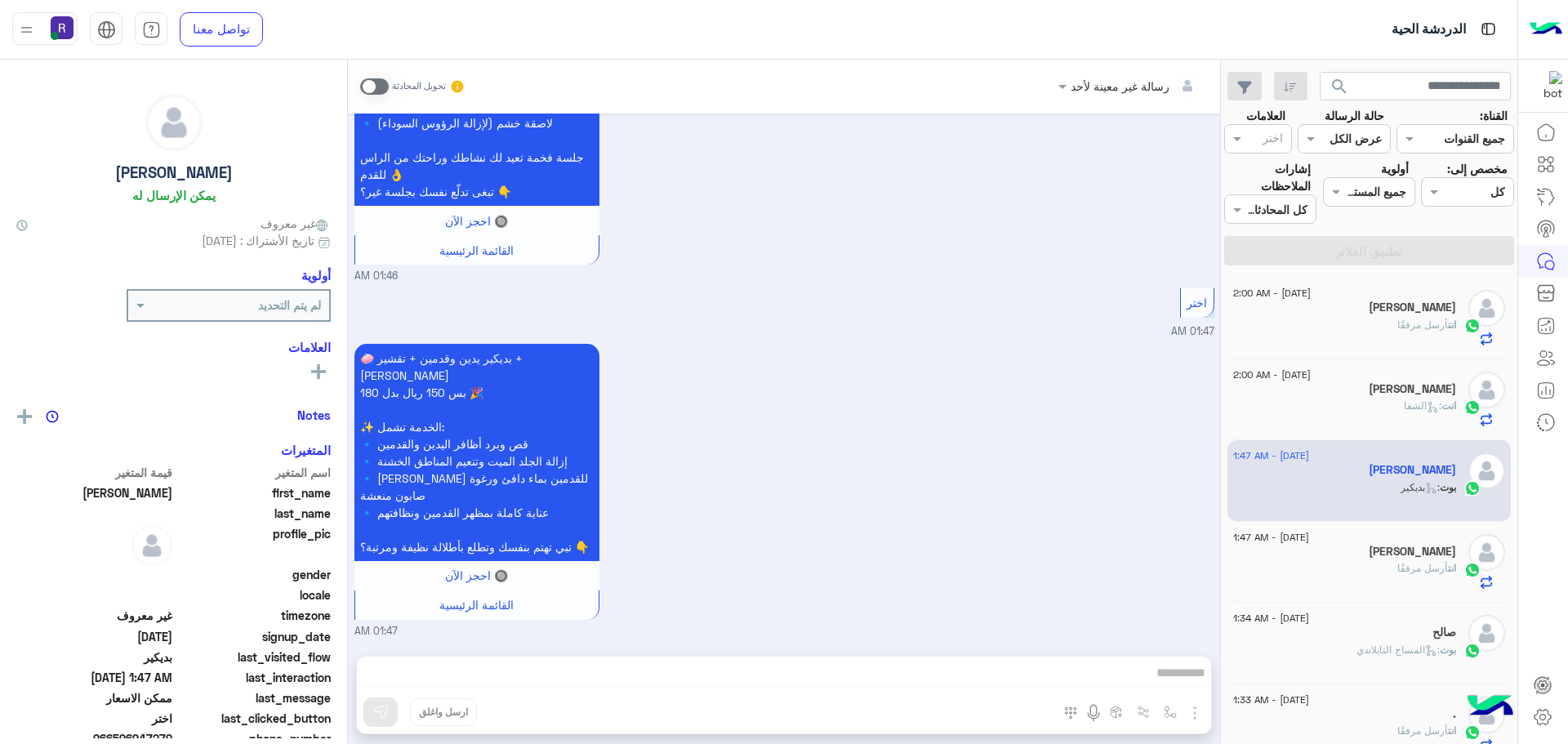
click at [1165, 662] on div "رسالة غير معينة لأحد تحويل المحادثة Sep 7, 2025 مرحبا راحتي سبا 01:45 AM أهلاً …" at bounding box center [784, 405] width 872 height 691
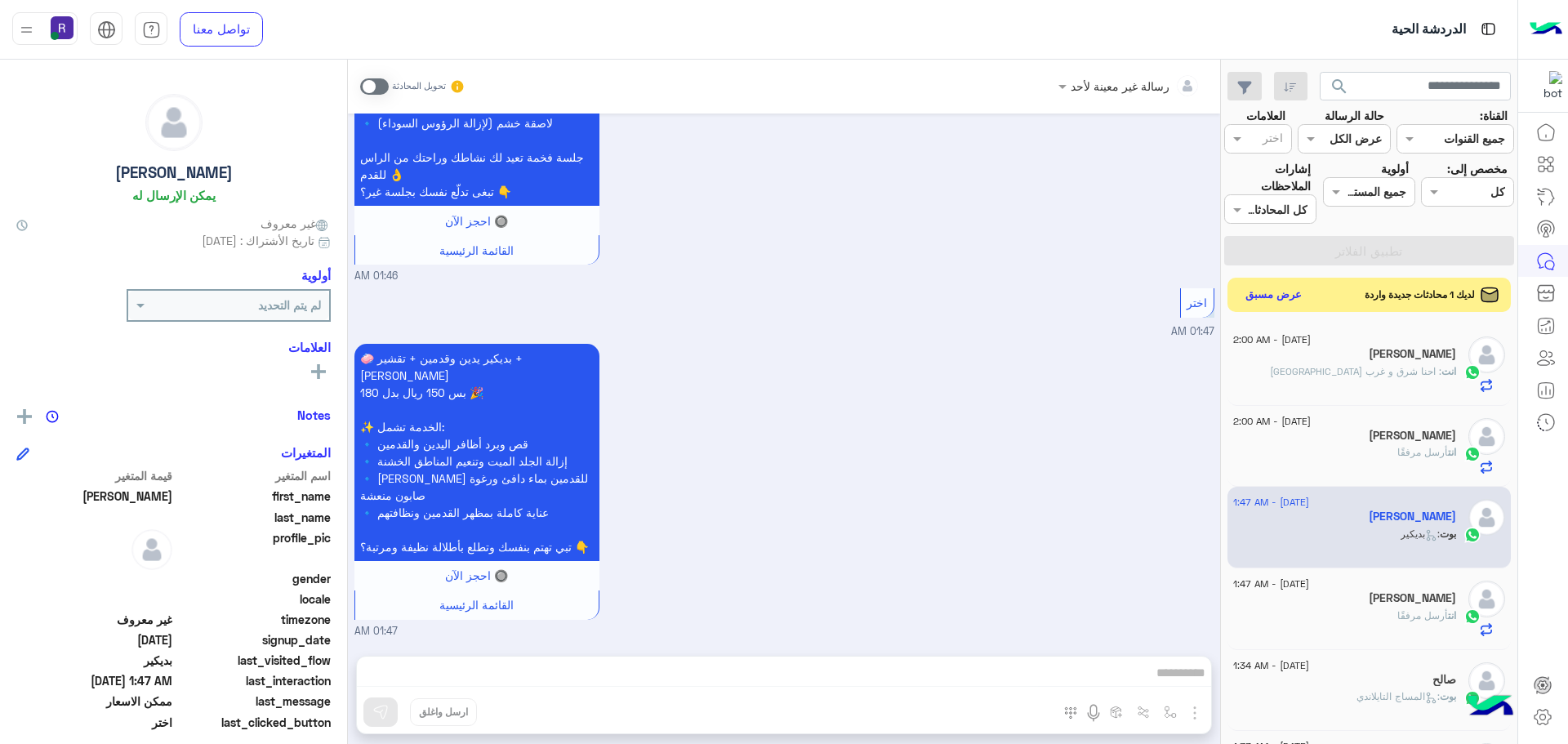
click at [1281, 305] on button "عرض مسبق" at bounding box center [1274, 295] width 69 height 22
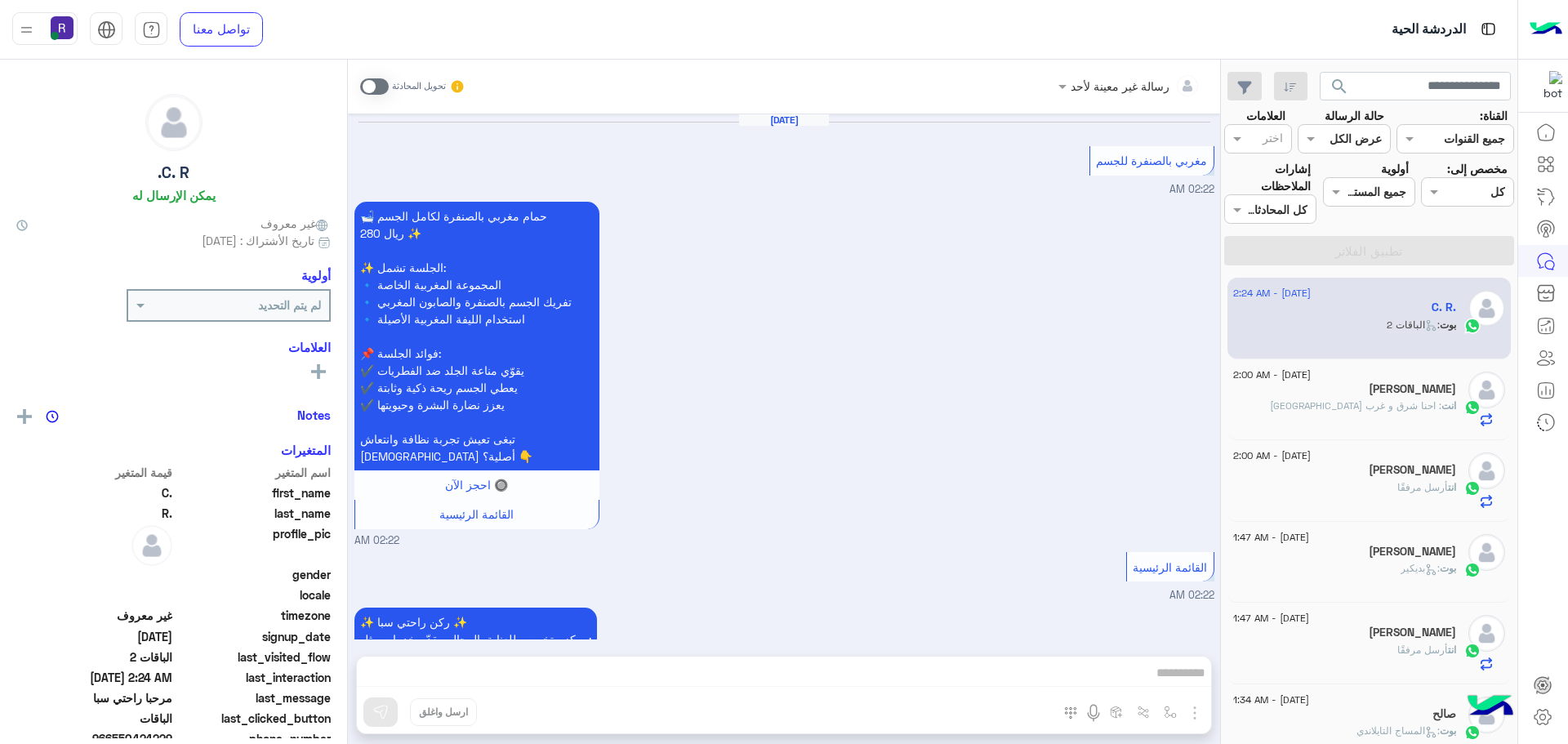
scroll to position [2790, 0]
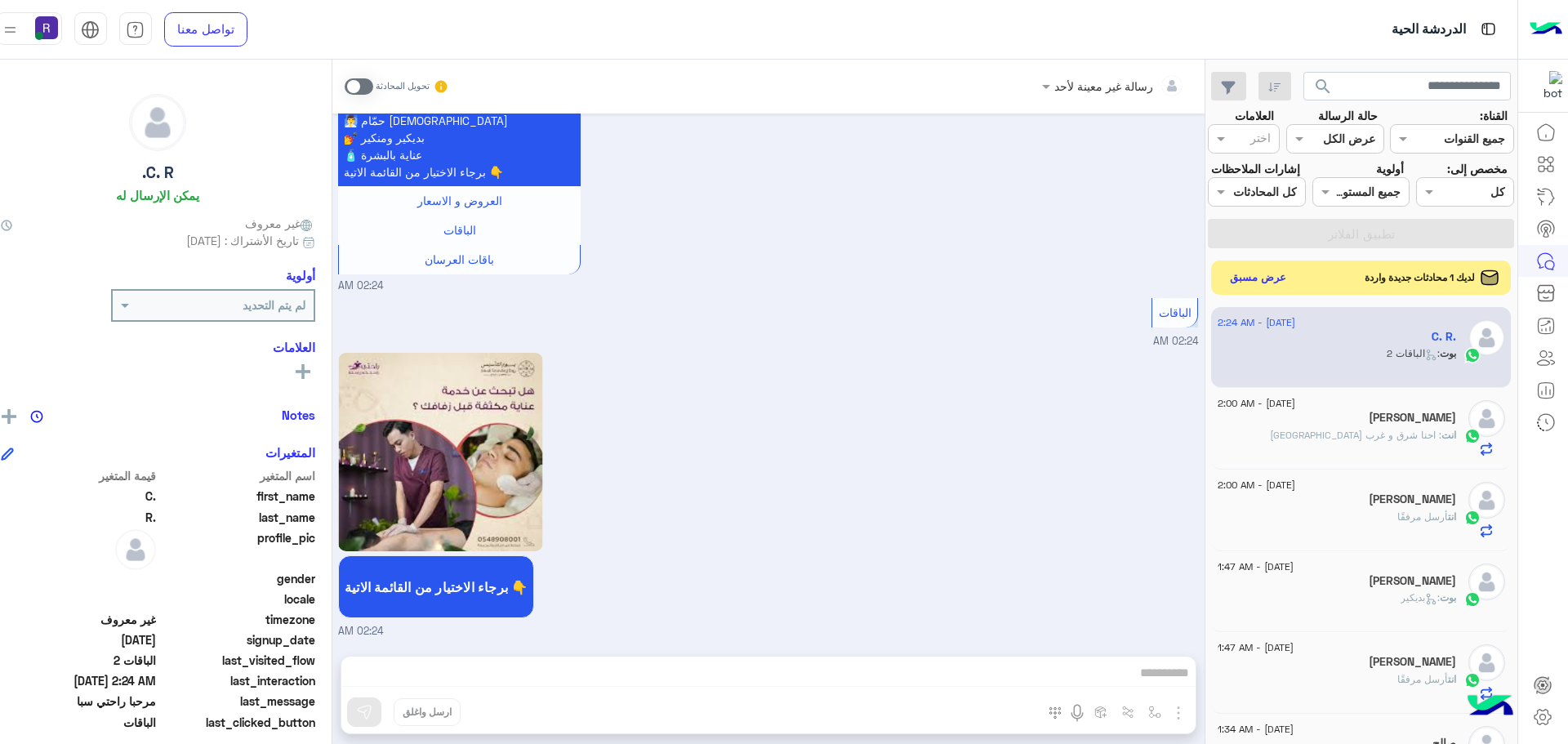
click at [1292, 288] on button "عرض مسبق" at bounding box center [1257, 277] width 69 height 22
